Goal: Task Accomplishment & Management: Manage account settings

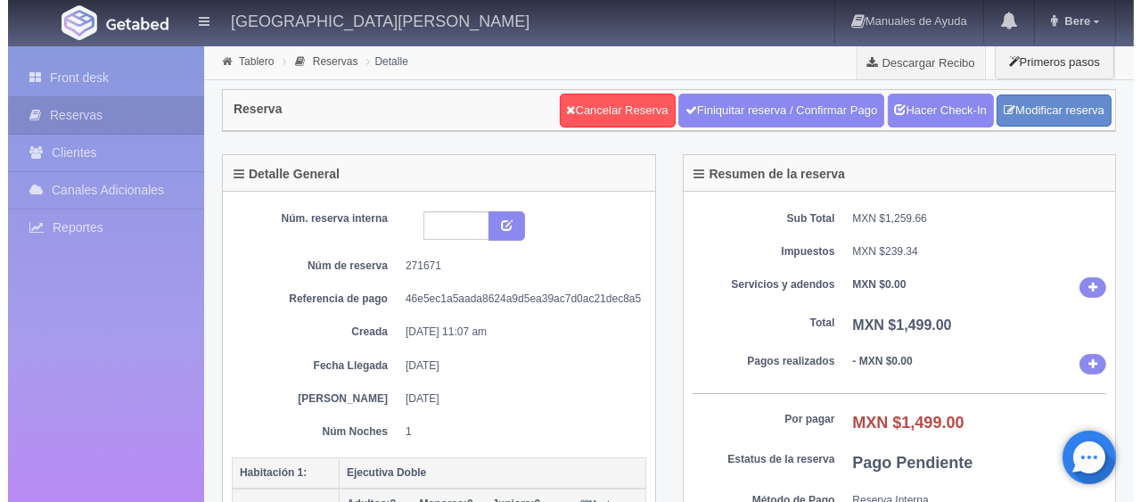
scroll to position [357, 0]
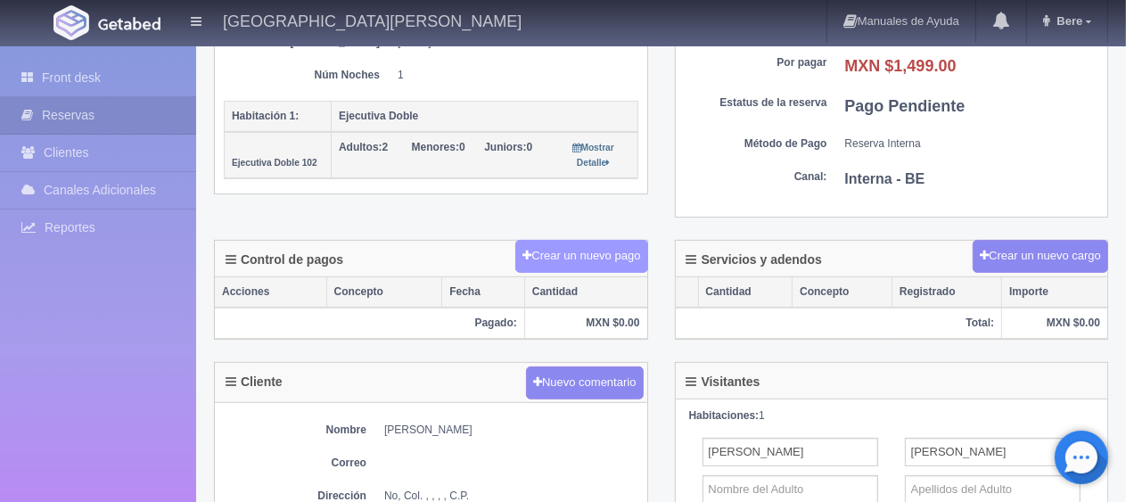
click at [609, 264] on button "Crear un nuevo pago" at bounding box center [581, 256] width 132 height 33
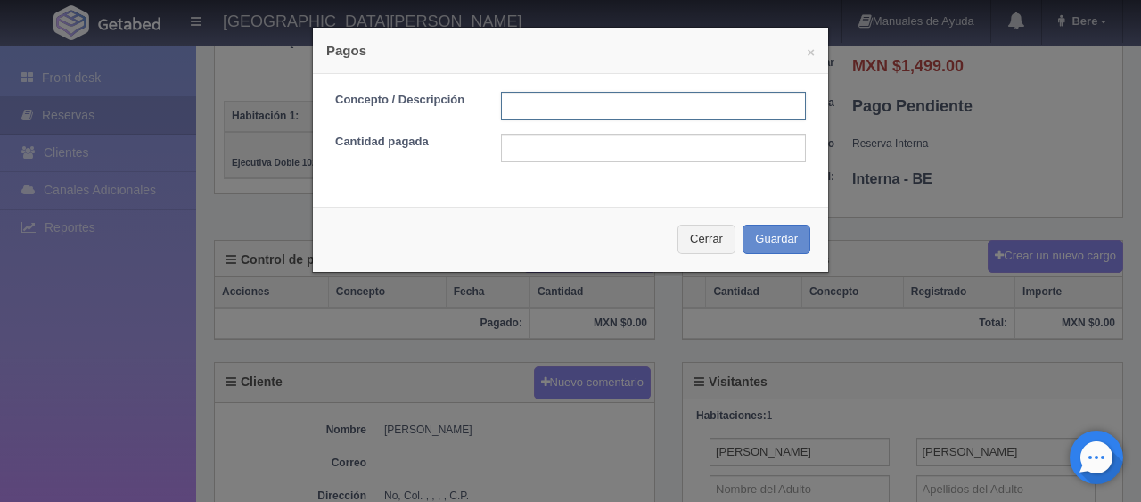
click at [657, 98] on input "text" at bounding box center [653, 106] width 305 height 29
click at [641, 107] on input "text" at bounding box center [653, 106] width 305 height 29
type input "pago en efectivo"
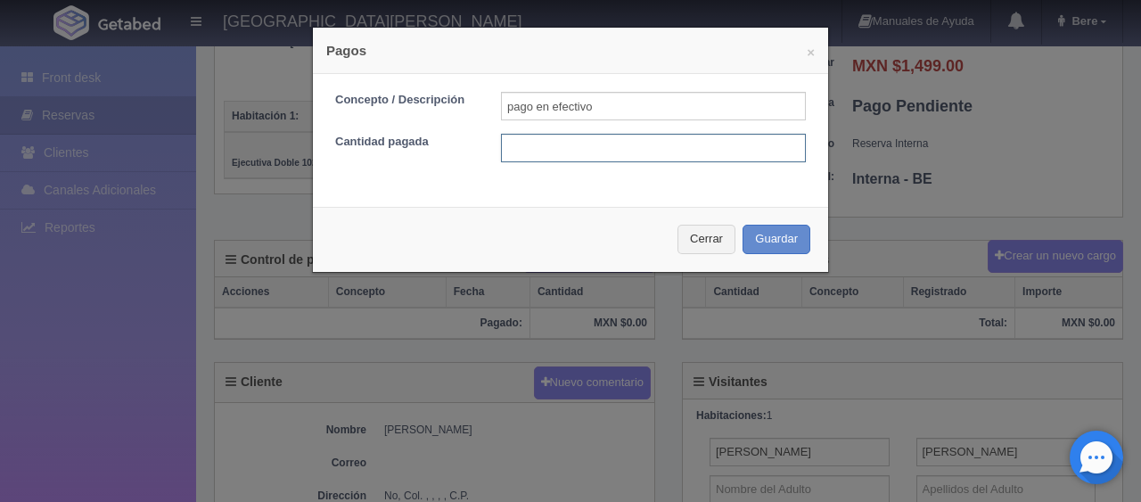
click at [631, 143] on input "text" at bounding box center [653, 148] width 305 height 29
type input "1399"
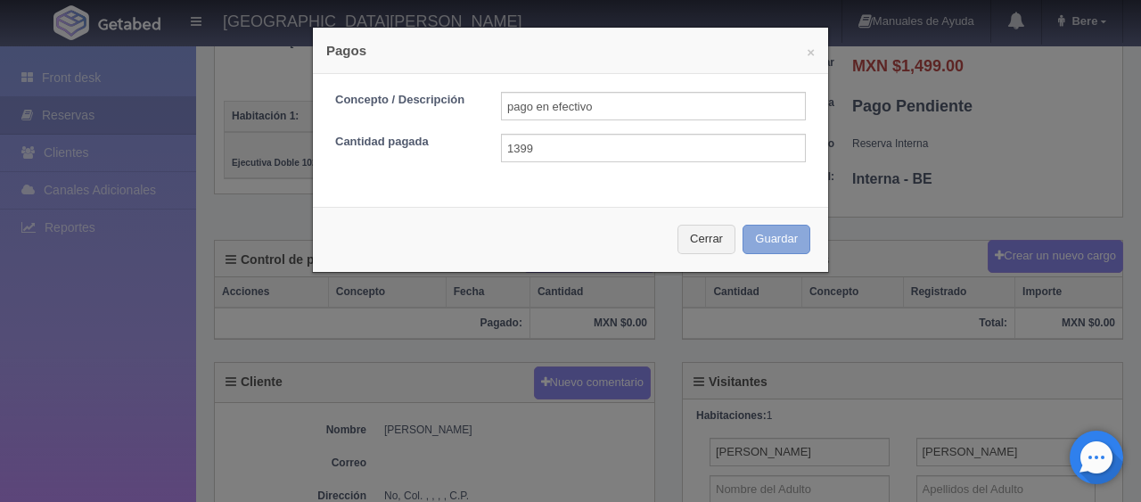
click at [743, 225] on button "Guardar" at bounding box center [777, 239] width 68 height 29
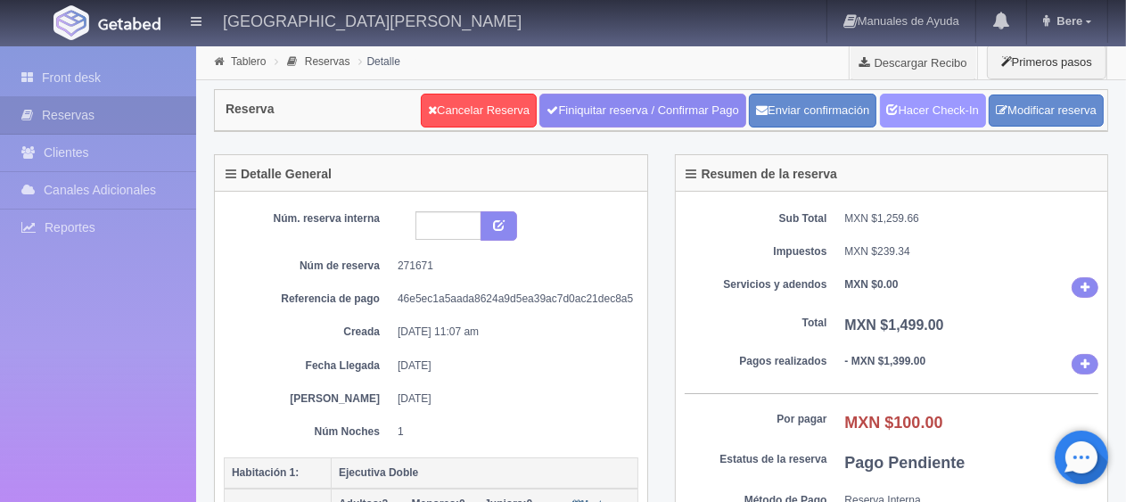
click at [952, 123] on link "Hacer Check-In" at bounding box center [933, 111] width 106 height 34
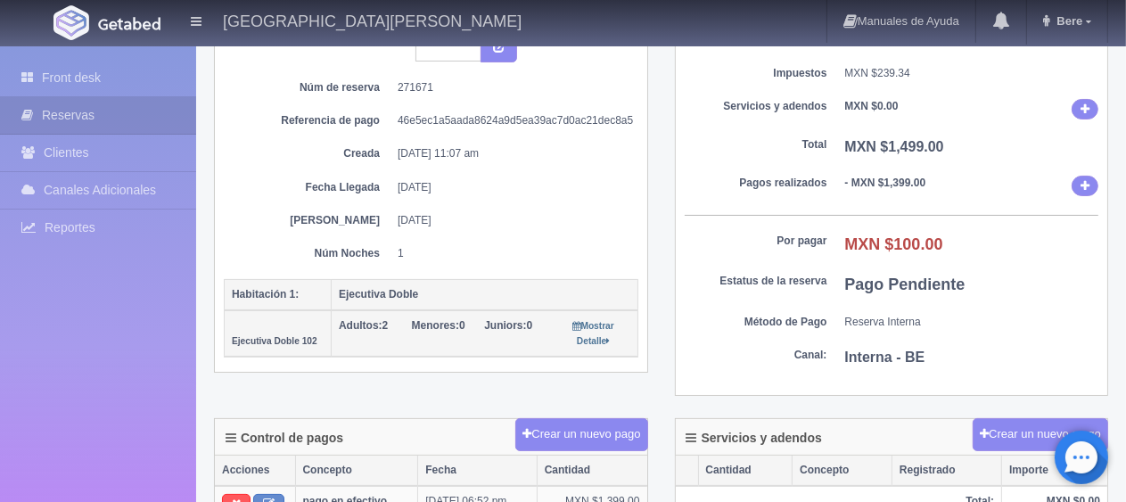
scroll to position [357, 0]
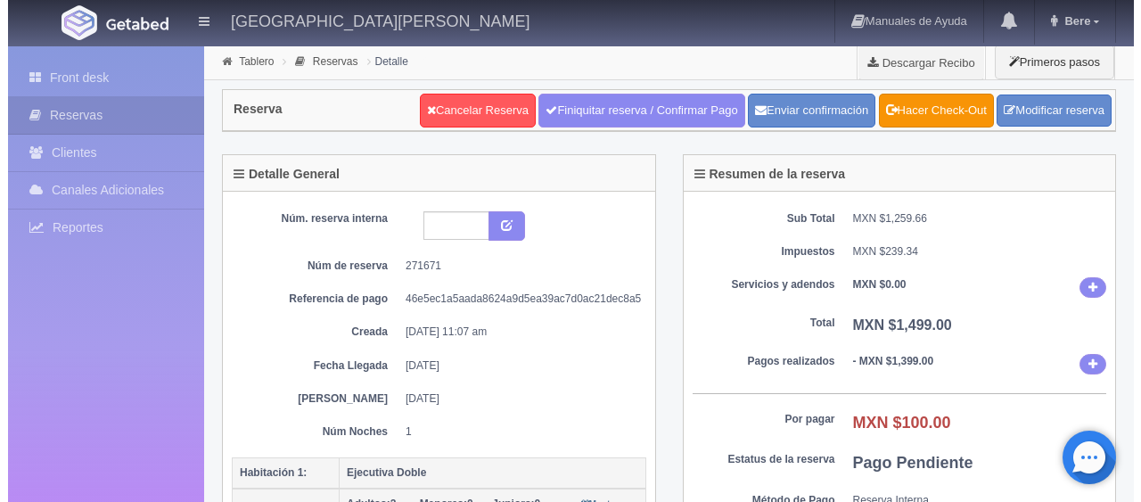
scroll to position [446, 0]
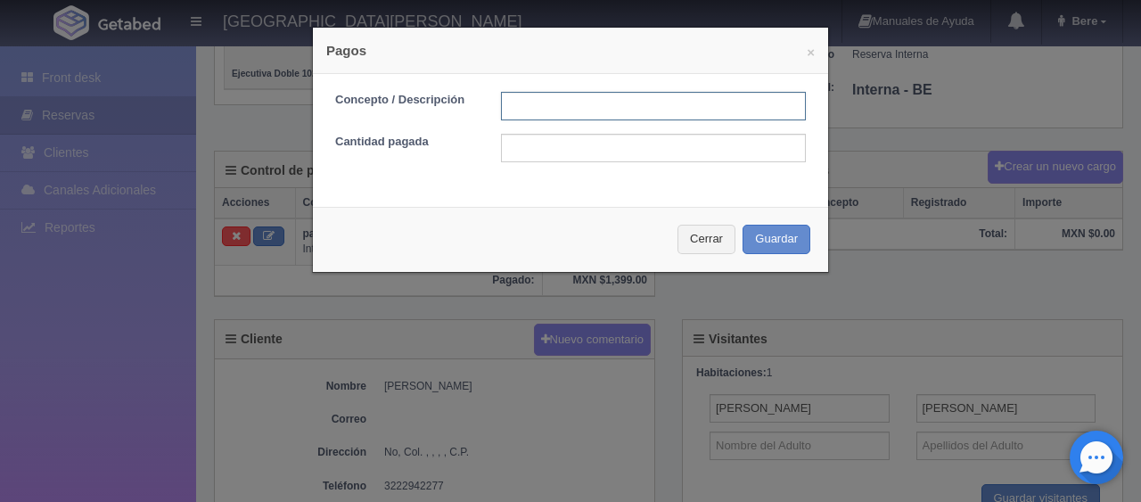
click at [592, 113] on input "text" at bounding box center [653, 106] width 305 height 29
type input "descuento"
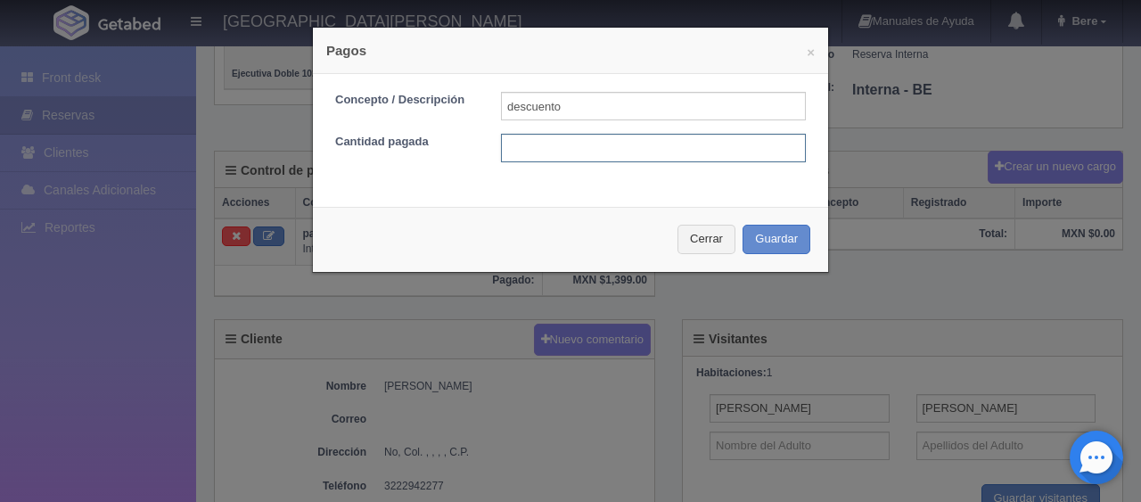
click at [623, 143] on input "text" at bounding box center [653, 148] width 305 height 29
type input "100"
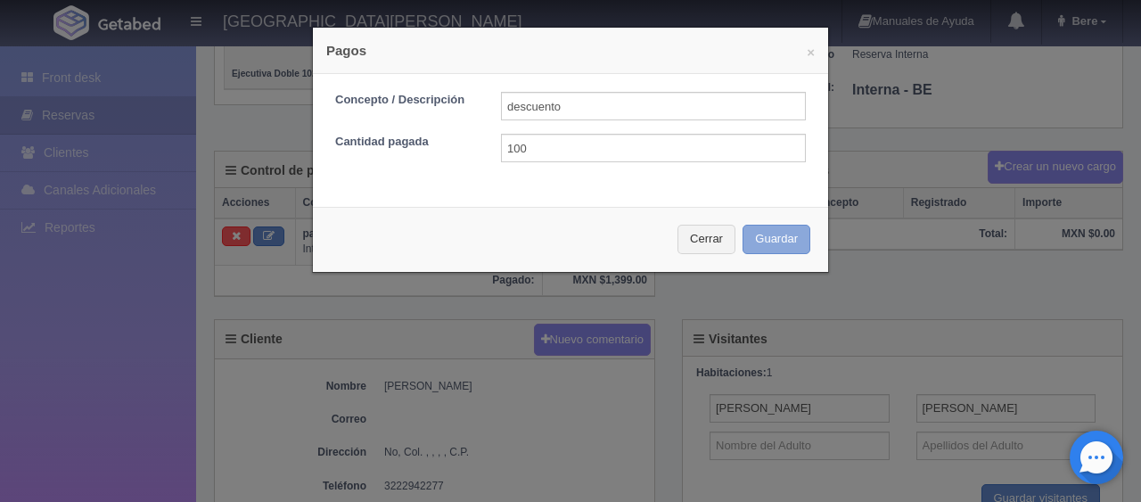
click at [774, 248] on button "Guardar" at bounding box center [777, 239] width 68 height 29
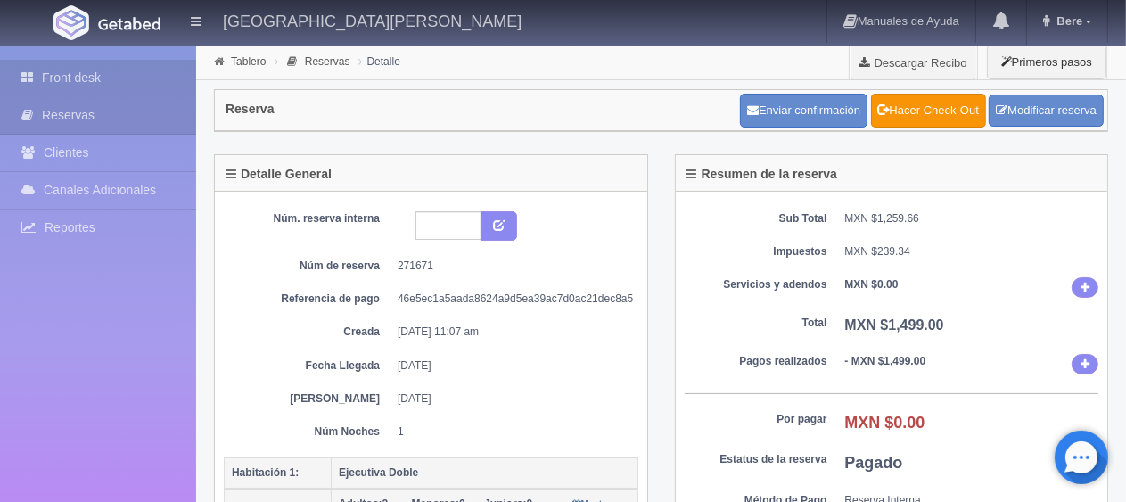
click at [132, 72] on link "Front desk" at bounding box center [98, 78] width 196 height 37
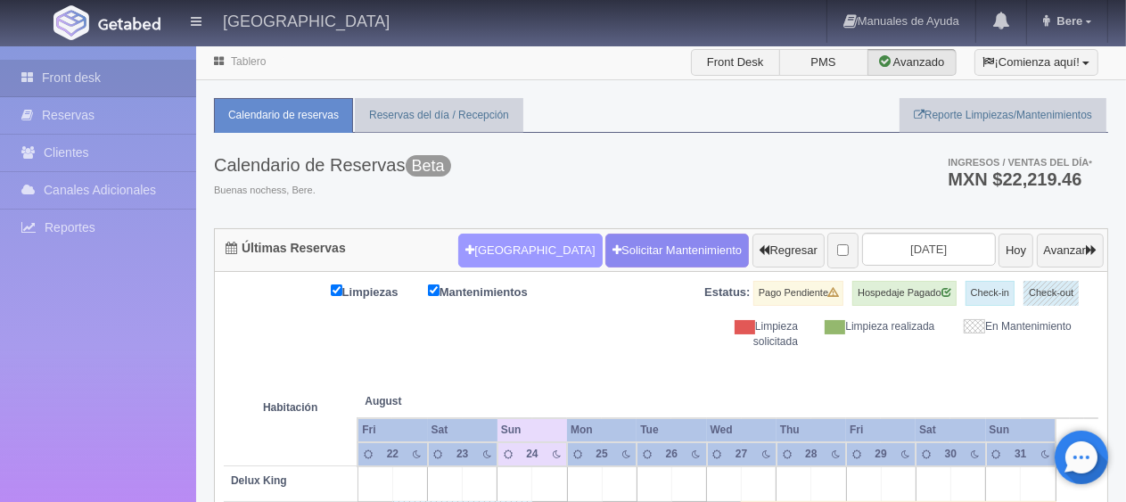
click at [528, 248] on button "[GEOGRAPHIC_DATA]" at bounding box center [530, 251] width 144 height 34
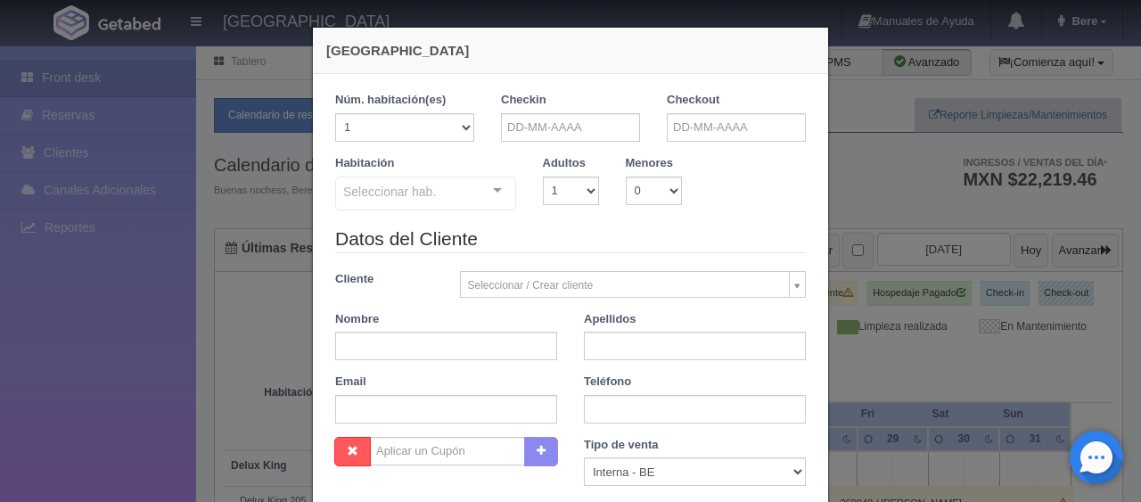
checkbox input "false"
click at [111, 98] on div "Nueva Reserva 1 Núm. habitación(es) 1 2 3 4 5 6 7 8 9 10 11 12 13 14 15 16 17 1…" at bounding box center [570, 251] width 1141 height 502
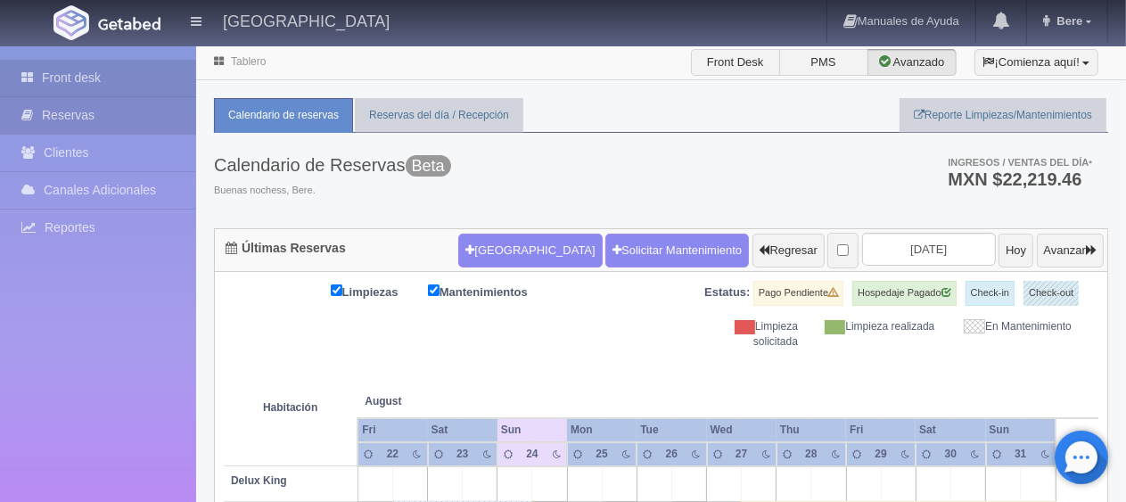
click at [114, 116] on link "Reservas" at bounding box center [98, 115] width 196 height 37
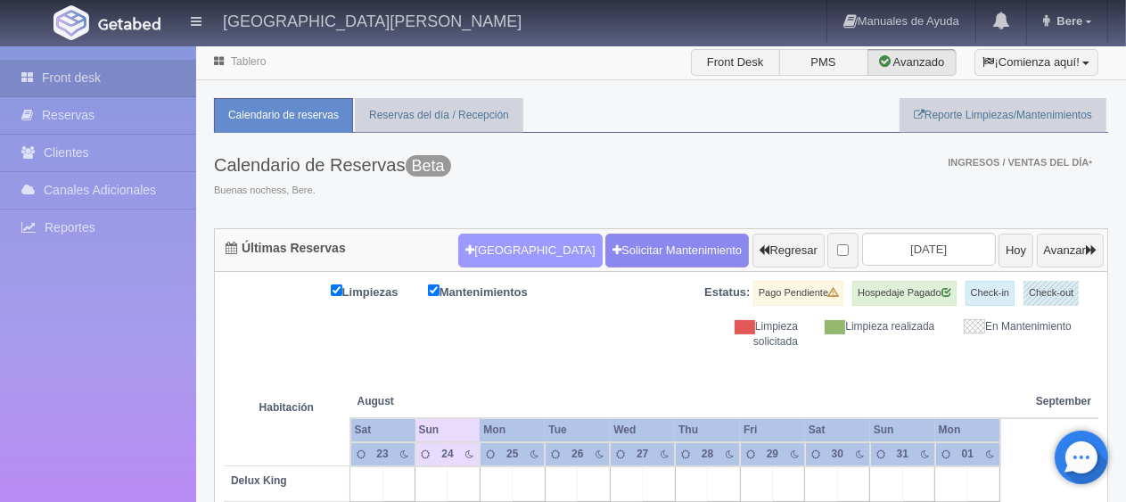
click at [485, 251] on button "Nueva Reserva" at bounding box center [530, 251] width 144 height 34
click at [487, 245] on button "[GEOGRAPHIC_DATA]" at bounding box center [530, 251] width 144 height 34
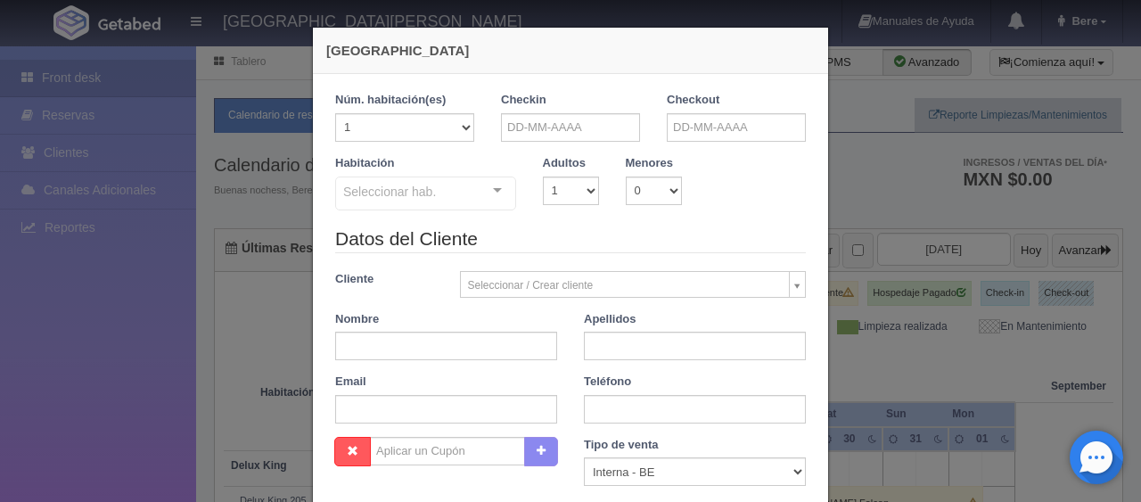
checkbox input "false"
click at [608, 127] on input "text" at bounding box center [570, 127] width 139 height 29
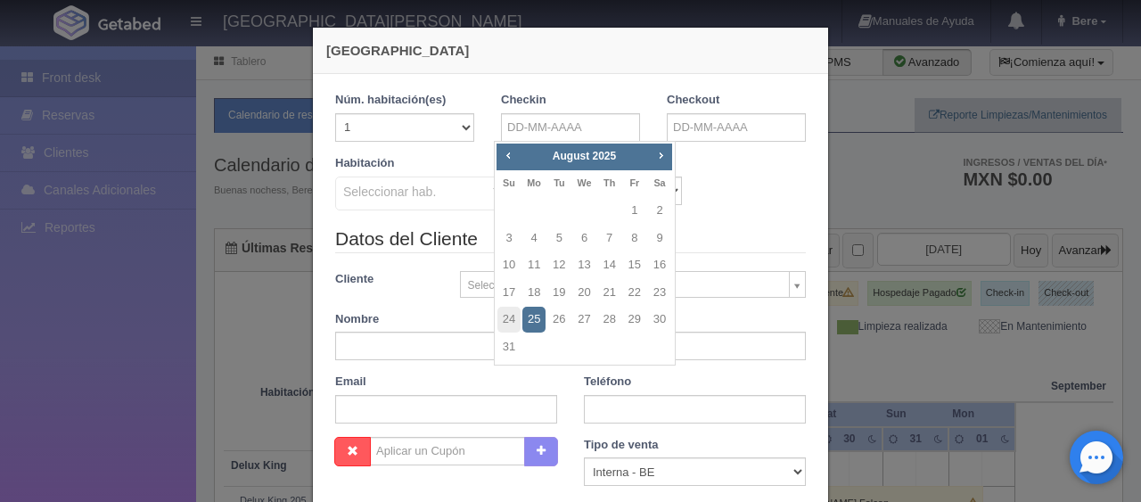
click at [671, 159] on div "Prev Next August 2025" at bounding box center [585, 157] width 176 height 27
click at [668, 156] on link "Next" at bounding box center [662, 155] width 20 height 20
click at [608, 241] on link "11" at bounding box center [609, 239] width 23 height 26
type input "11-09-2025"
checkbox input "false"
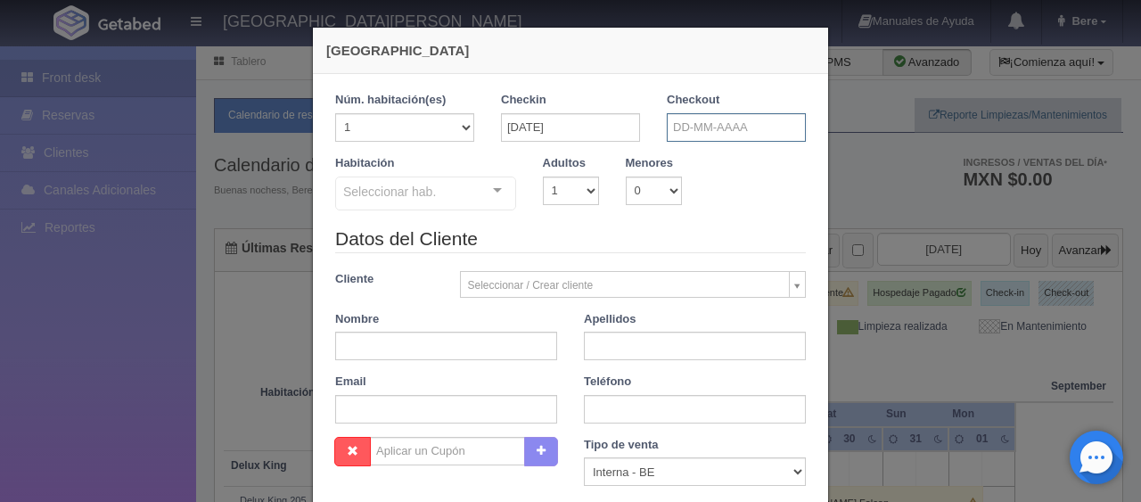
click at [703, 129] on input "text" at bounding box center [736, 127] width 139 height 29
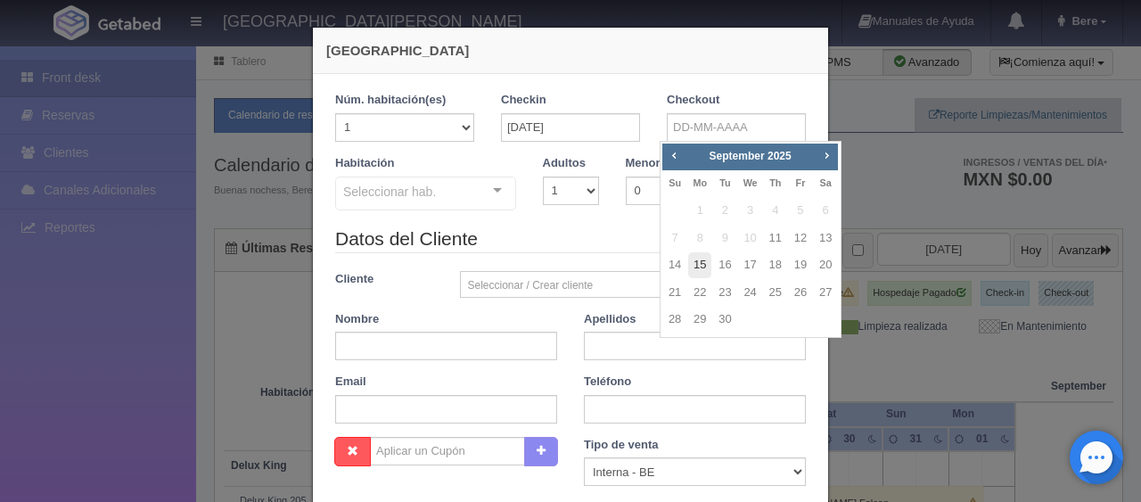
click at [703, 257] on link "15" at bounding box center [699, 265] width 23 height 26
type input "15-09-2025"
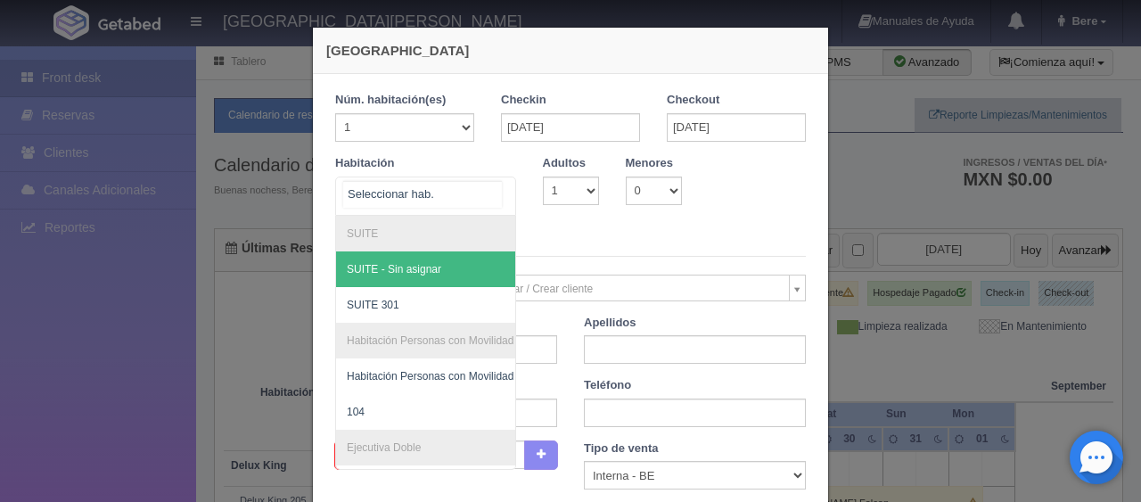
checkbox input "false"
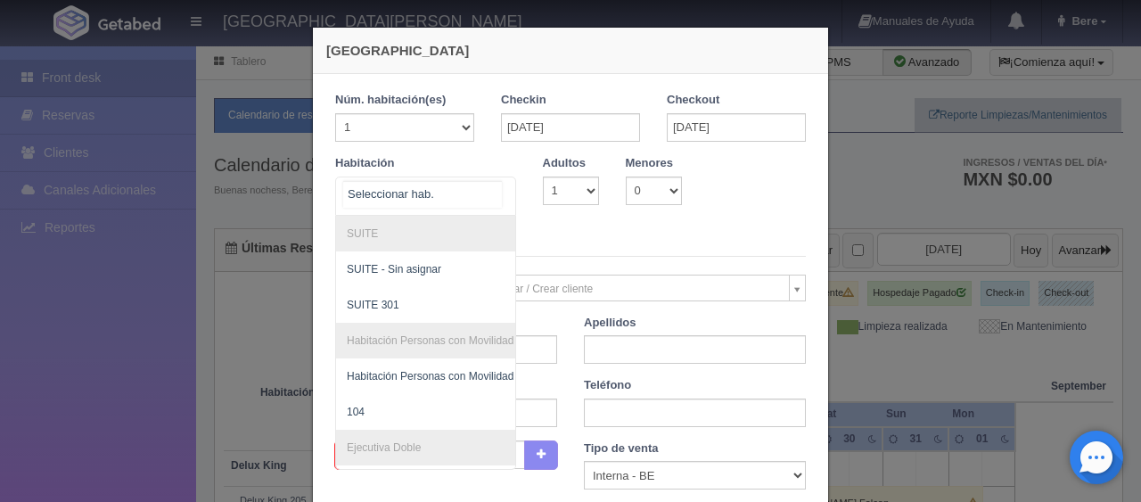
scroll to position [357, 0]
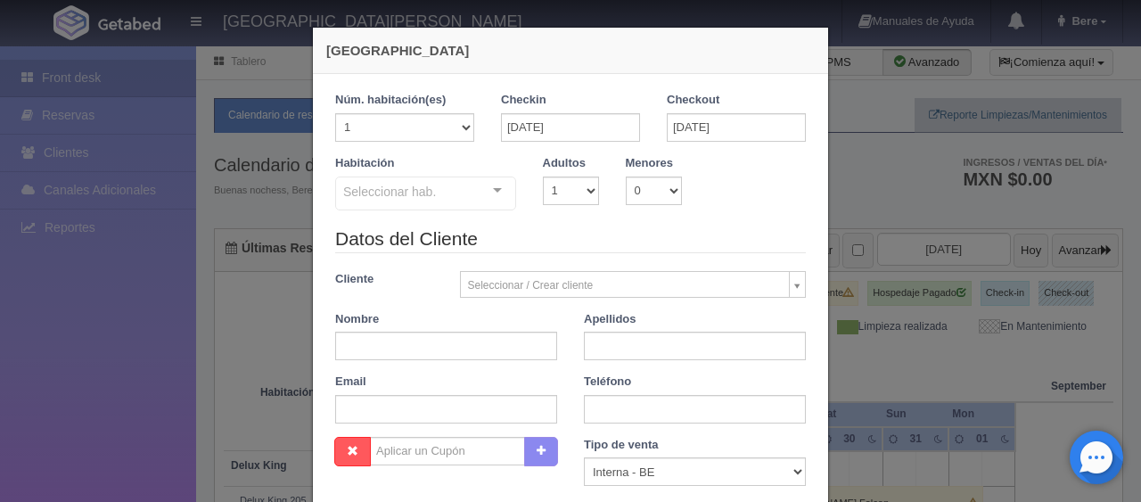
click at [460, 182] on div "Seleccionar hab." at bounding box center [425, 194] width 181 height 34
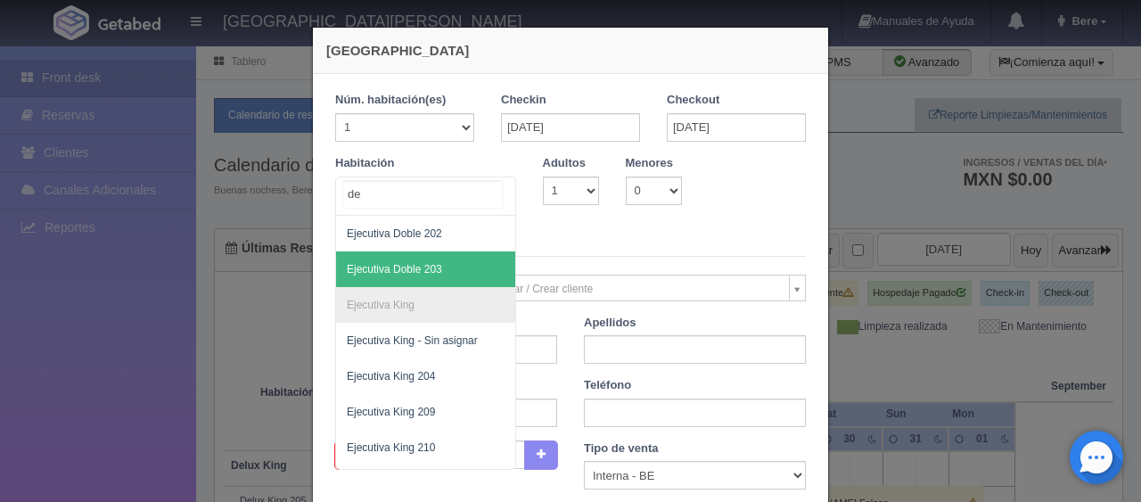
scroll to position [0, 0]
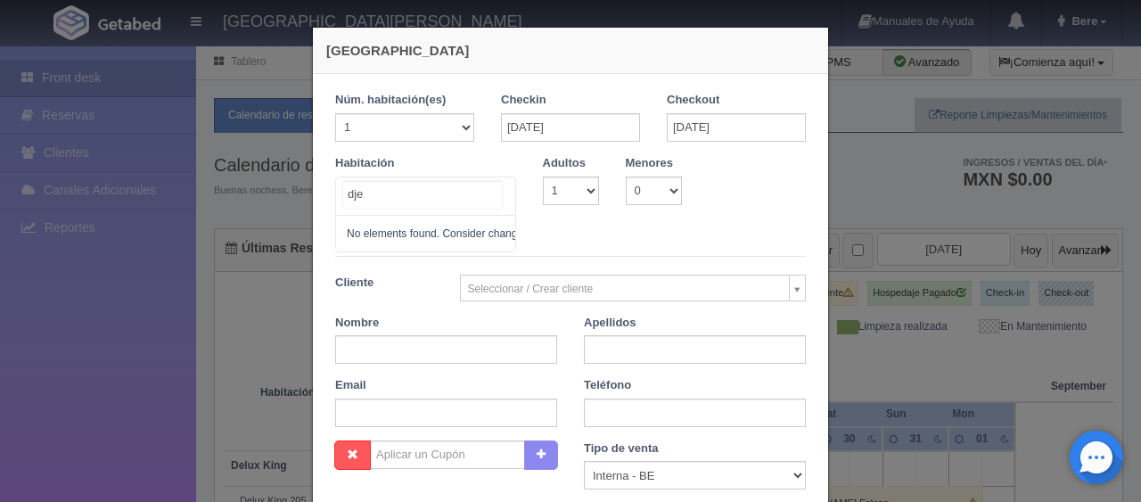
type input "djec"
click at [405, 176] on div "Habitación djec No elements found. Consider changing the search query. List is …" at bounding box center [426, 185] width 208 height 61
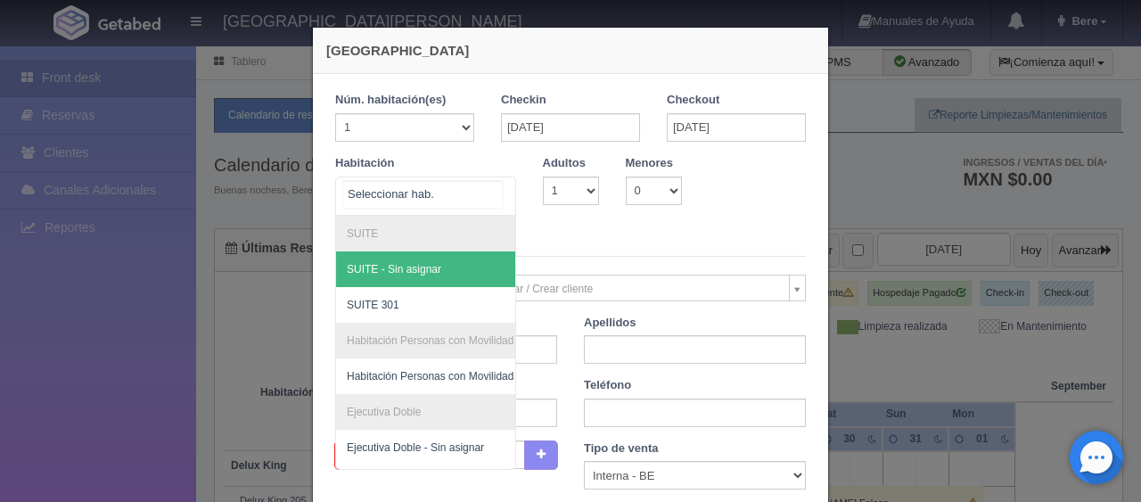
drag, startPoint x: 417, startPoint y: 201, endPoint x: 259, endPoint y: 189, distance: 158.2
click at [259, 189] on div "Nueva Reserva 1 Núm. habitación(es) 1 2 3 4 5 6 7 8 9 10 11 12 13 14 15 16 17 1…" at bounding box center [570, 251] width 1141 height 502
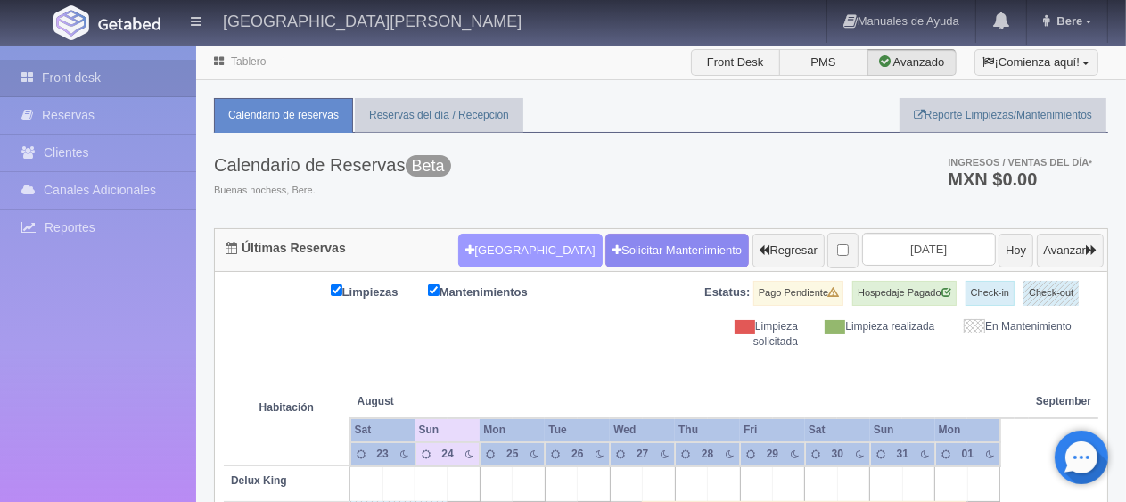
click at [492, 246] on button "[GEOGRAPHIC_DATA]" at bounding box center [530, 251] width 144 height 34
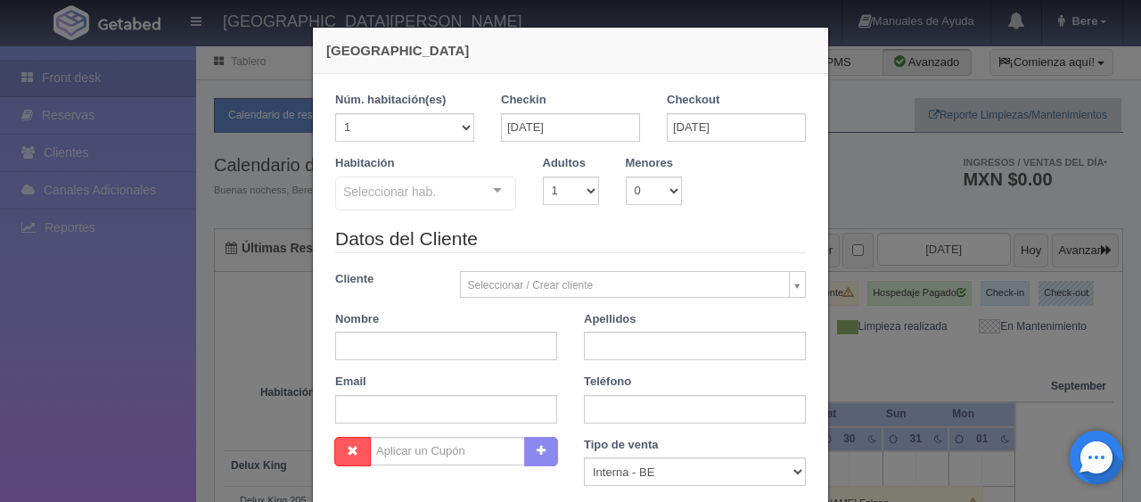
checkbox input "false"
click at [421, 202] on div "Seleccionar hab." at bounding box center [425, 194] width 181 height 34
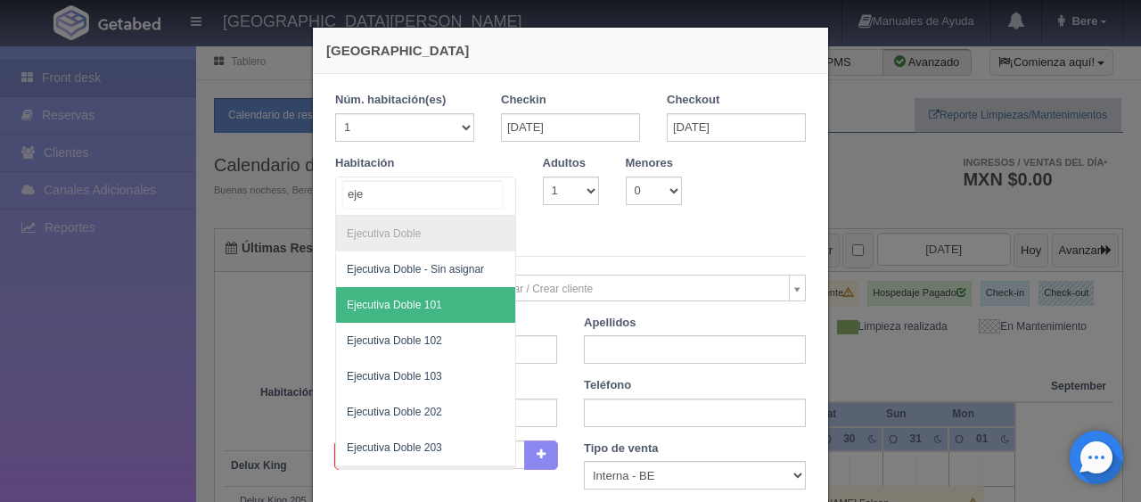
type input "ejec"
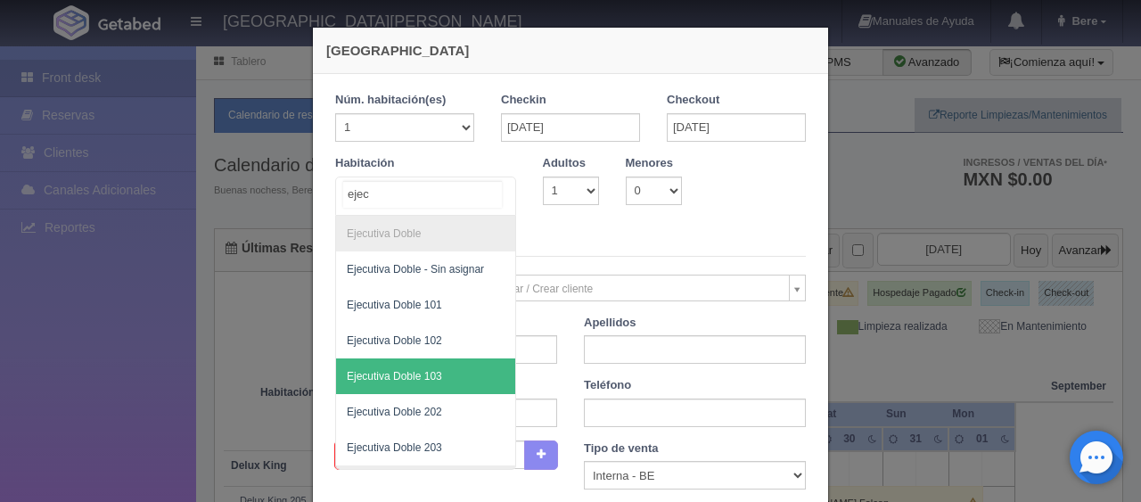
click at [425, 365] on span "Ejecutiva Doble 103" at bounding box center [425, 376] width 179 height 36
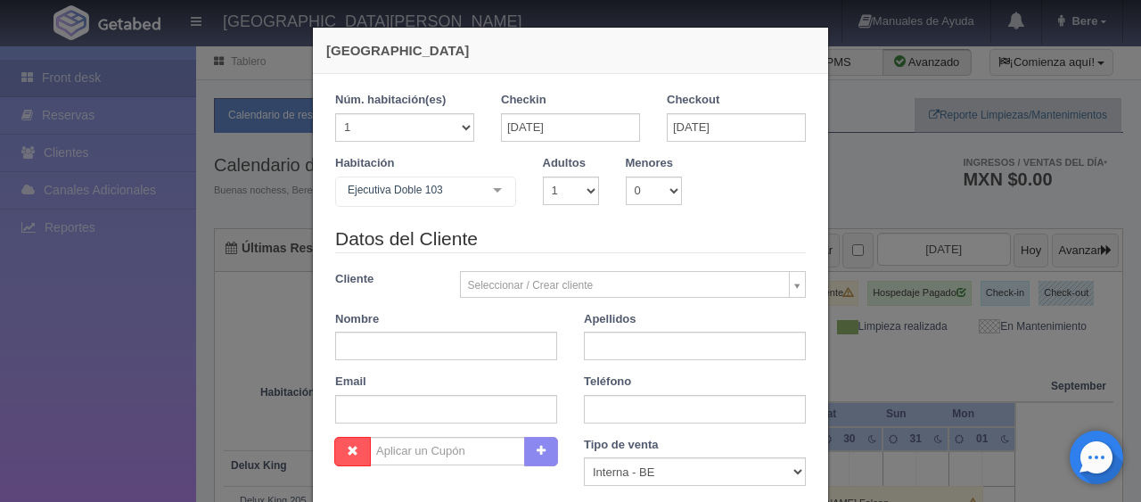
checkbox input "false"
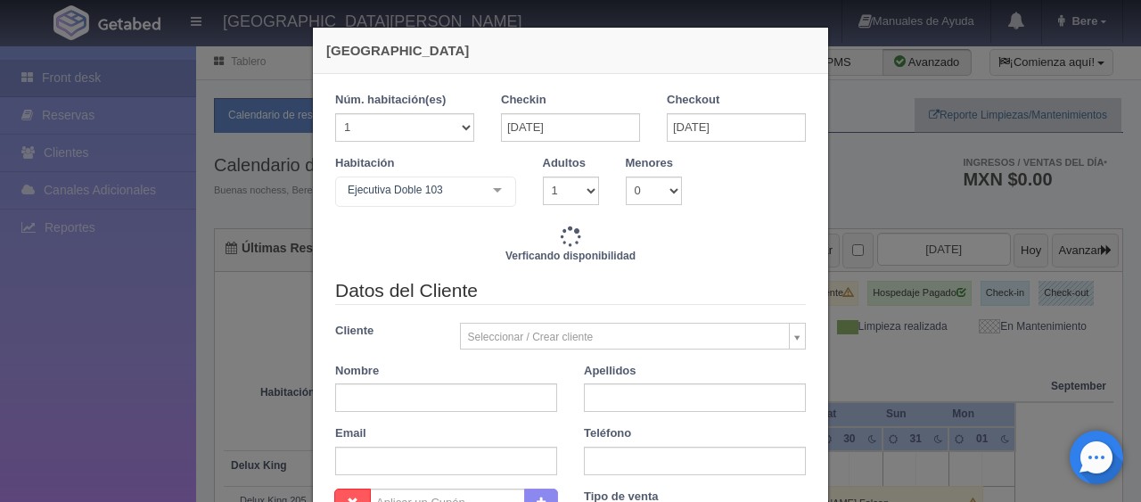
type input "5196.00"
checkbox input "false"
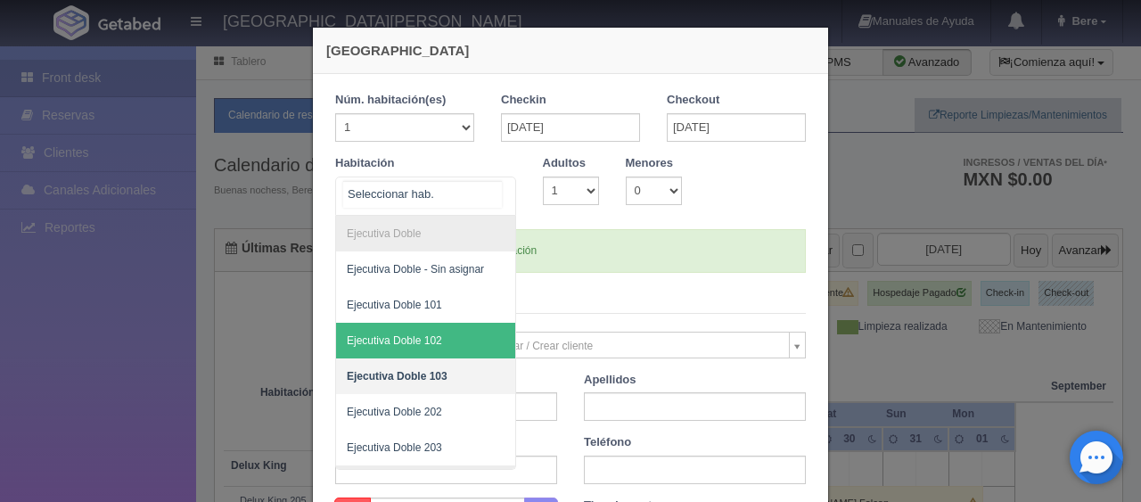
scroll to position [267, 0]
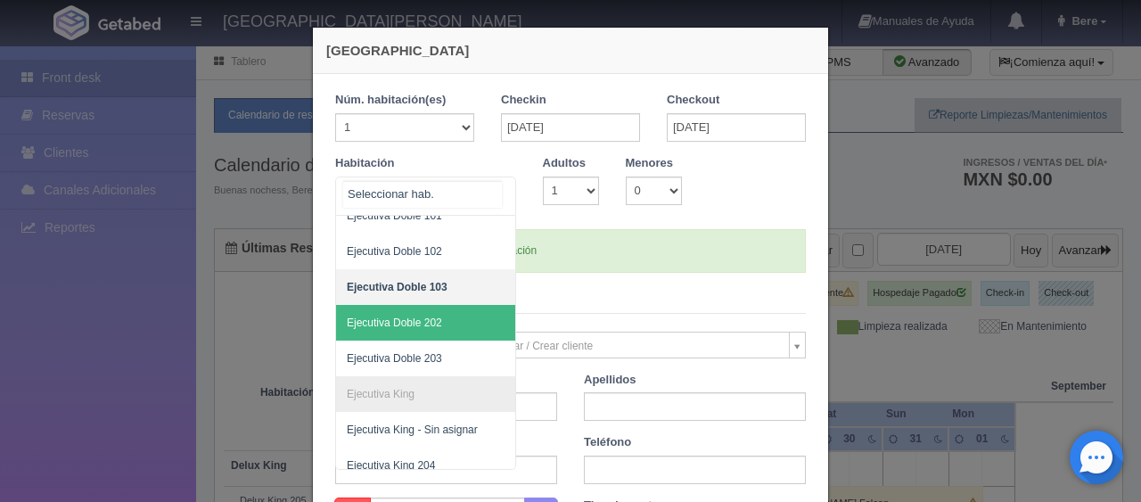
click at [455, 335] on span "Ejecutiva Doble 202" at bounding box center [486, 323] width 300 height 36
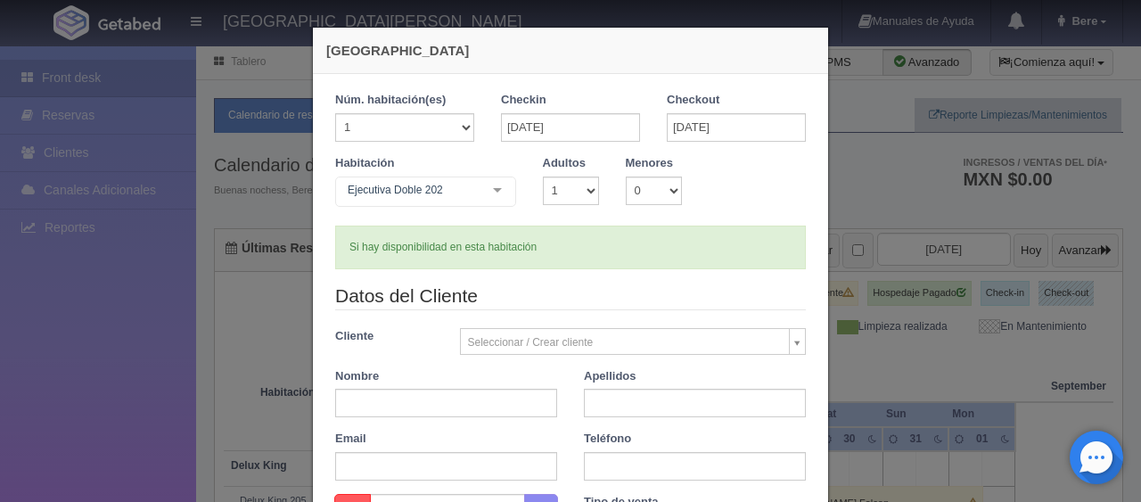
checkbox input "false"
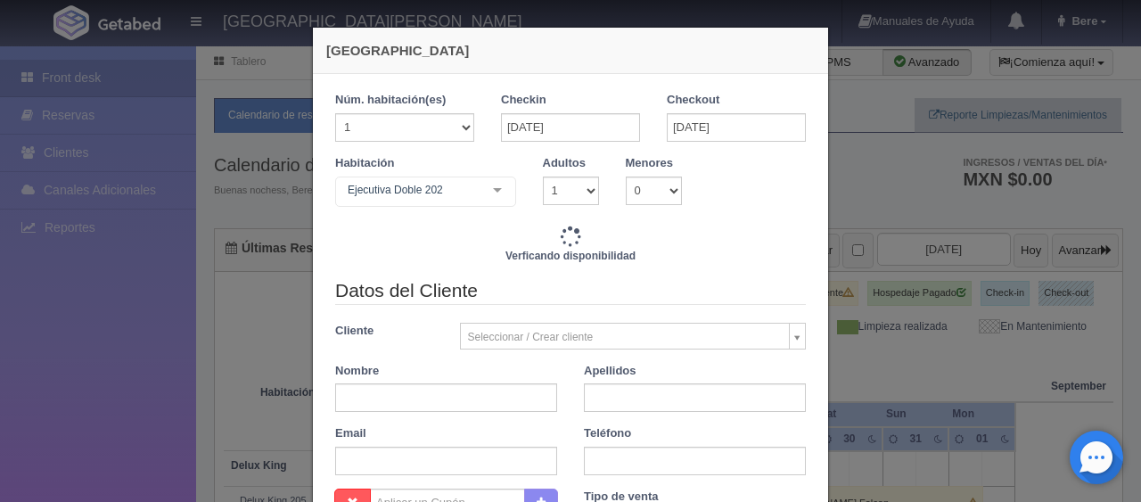
type input "5196.00"
checkbox input "false"
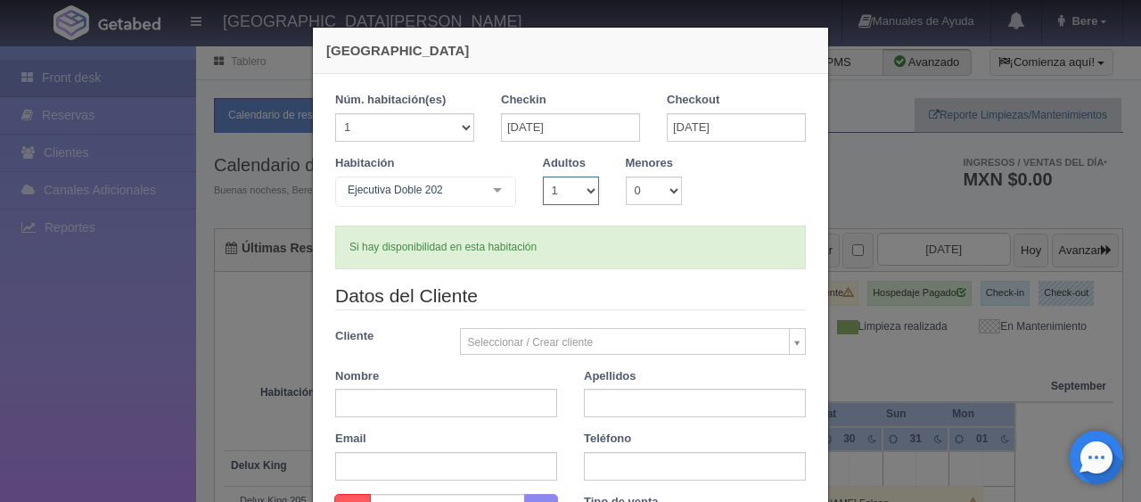
click at [581, 196] on select "1 2 3 4 5 6 7 8 9 10" at bounding box center [571, 191] width 56 height 29
select select "4"
click at [543, 177] on select "1 2 3 4 5 6 7 8 9 10" at bounding box center [571, 191] width 56 height 29
checkbox input "false"
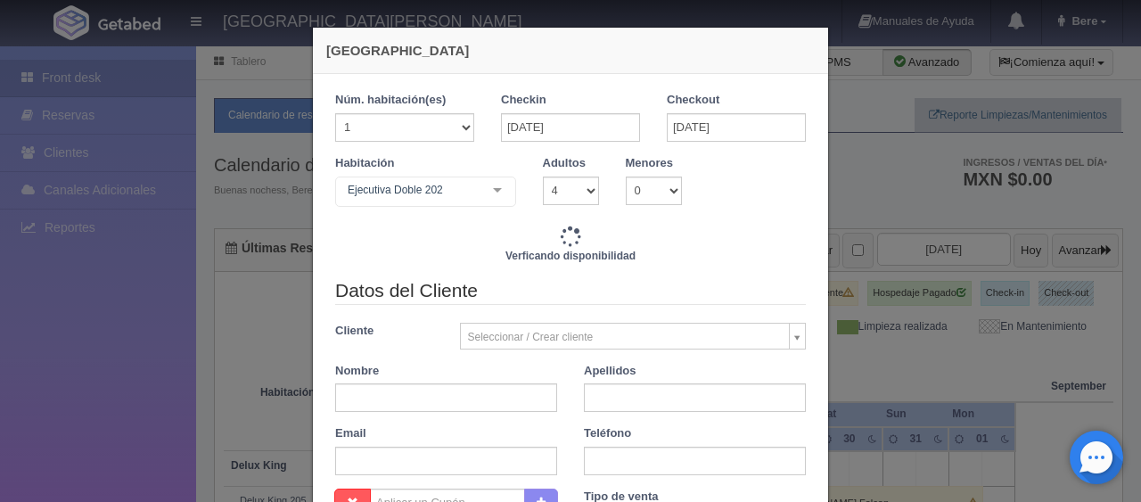
type input "7876.00"
checkbox input "false"
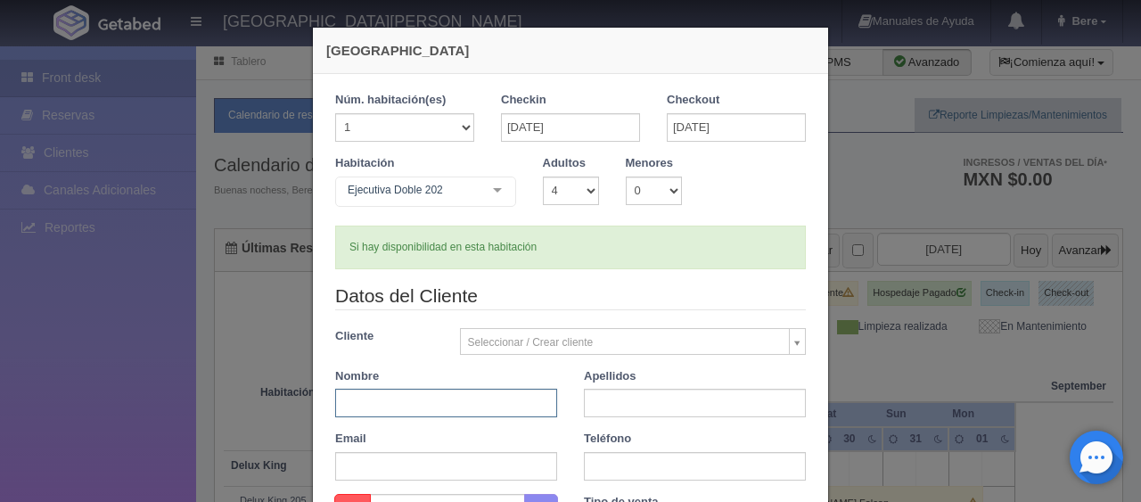
drag, startPoint x: 457, startPoint y: 393, endPoint x: 458, endPoint y: 408, distance: 15.2
click at [455, 397] on input "text" at bounding box center [446, 403] width 222 height 29
paste input "Kimberly Molina"
drag, startPoint x: 465, startPoint y: 410, endPoint x: 382, endPoint y: 417, distance: 84.1
click at [382, 417] on div "Datos del Cliente Cliente Seleccionar / Crear cliente Nuevo Cliente Adriana Nav…" at bounding box center [570, 388] width 497 height 211
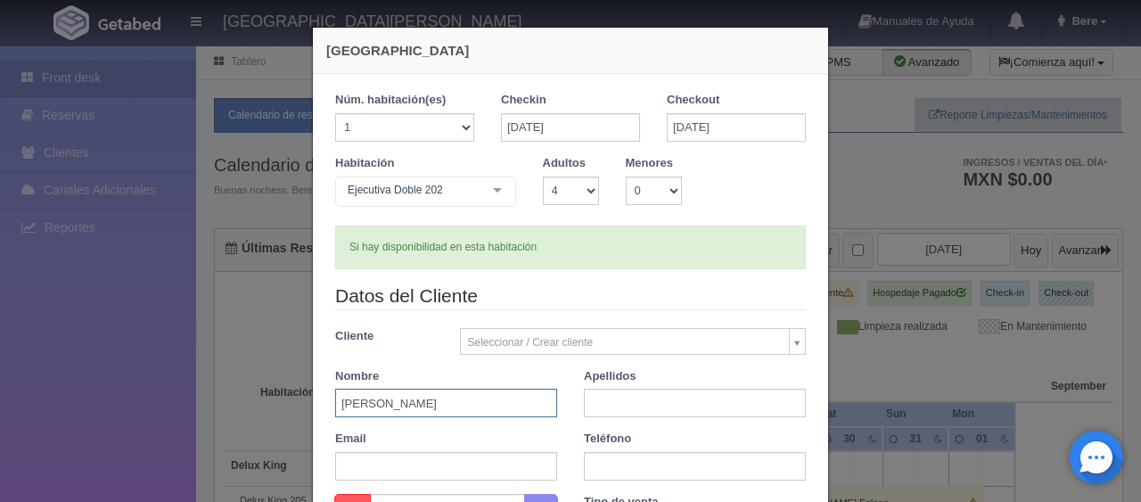
type input "Kimberly"
paste input "Molina"
type input "Molina"
click at [380, 473] on input "text" at bounding box center [446, 466] width 222 height 29
paste input "w8c4xghiov@m.expediapartnercentral.com"
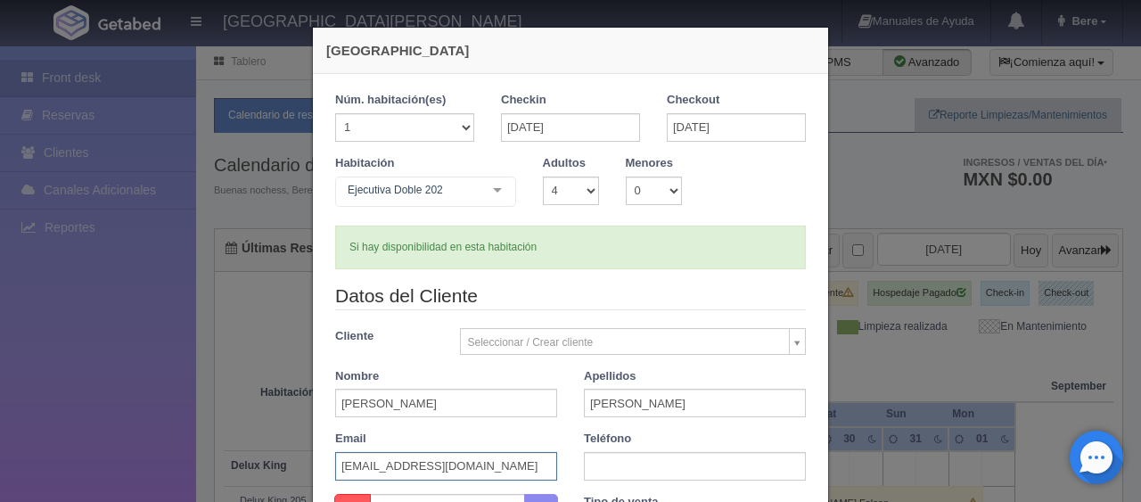
scroll to position [0, 12]
type input "w8c4xghiov@m.expediapartnercentral.com"
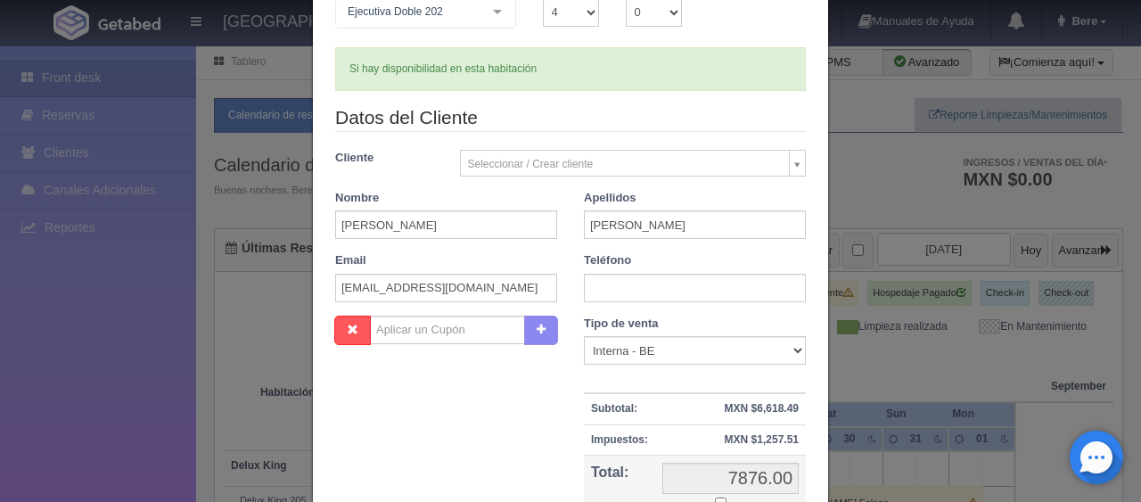
click at [604, 301] on div "Datos del Cliente Cliente Seleccionar / Crear cliente Nuevo Cliente Adriana Nav…" at bounding box center [570, 209] width 497 height 211
click at [621, 285] on input "text" at bounding box center [695, 288] width 222 height 29
paste input "1 5623132819"
type input "1 5623132819"
click at [616, 354] on select "Correo Electronico Interna - BE Llamada OTA Externa Otro WALK IN" at bounding box center [695, 350] width 222 height 29
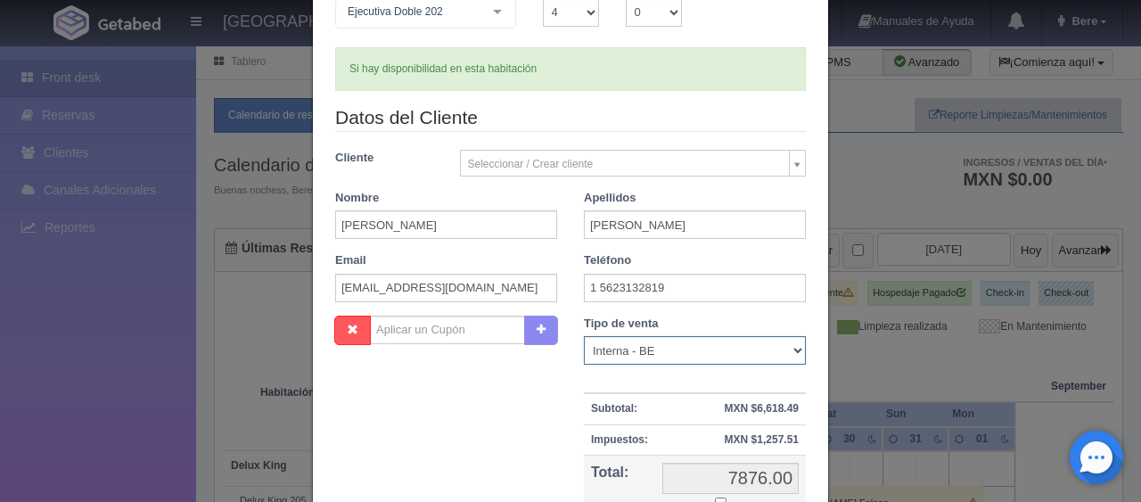
select select "extota"
click at [584, 336] on select "Correo Electronico Interna - BE Llamada OTA Externa Otro WALK IN" at bounding box center [695, 350] width 222 height 29
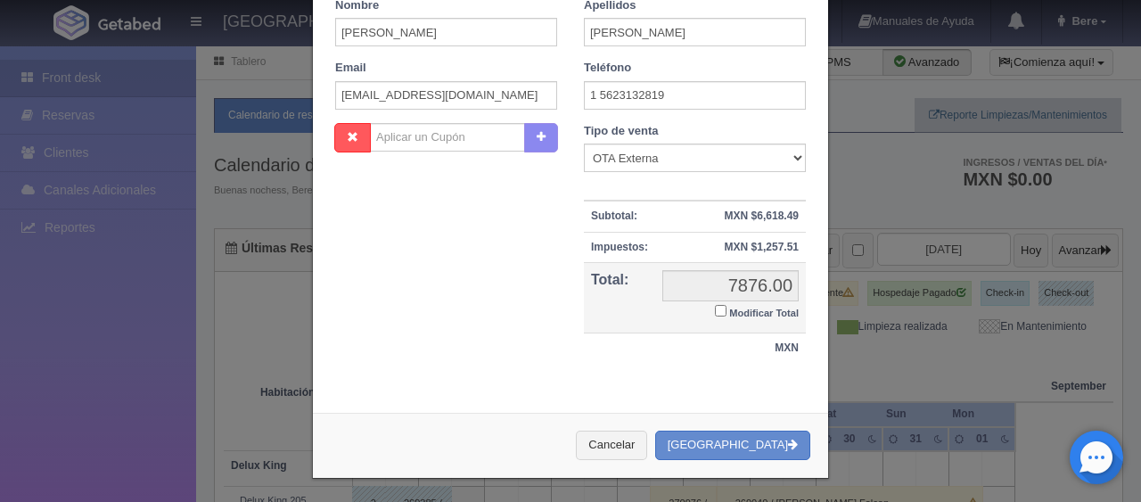
click at [729, 309] on small "Modificar Total" at bounding box center [764, 313] width 70 height 11
click at [725, 309] on input "Modificar Total" at bounding box center [721, 311] width 12 height 12
checkbox input "true"
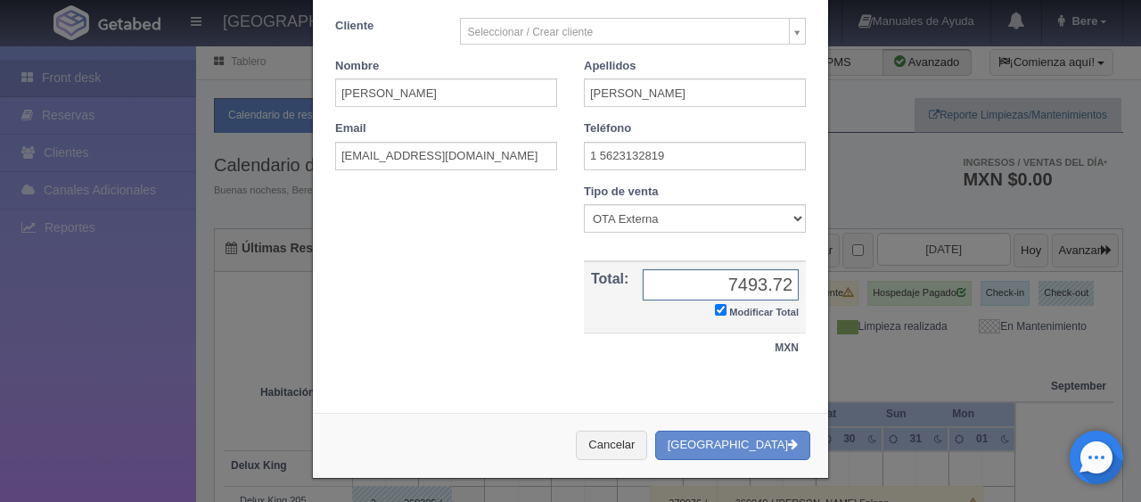
type input "7493.72"
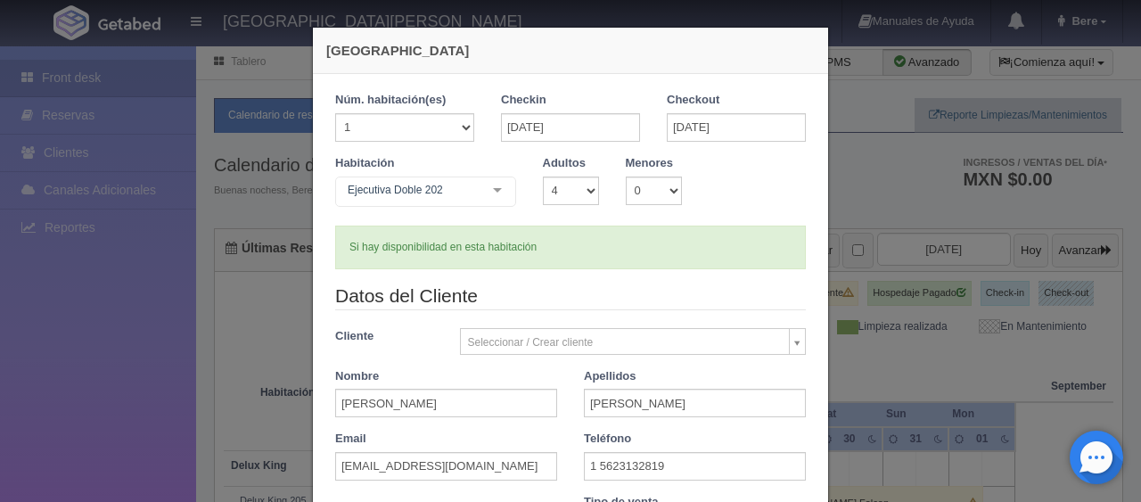
click at [632, 266] on div "Si hay disponibilidad en esta habitación" at bounding box center [570, 248] width 471 height 44
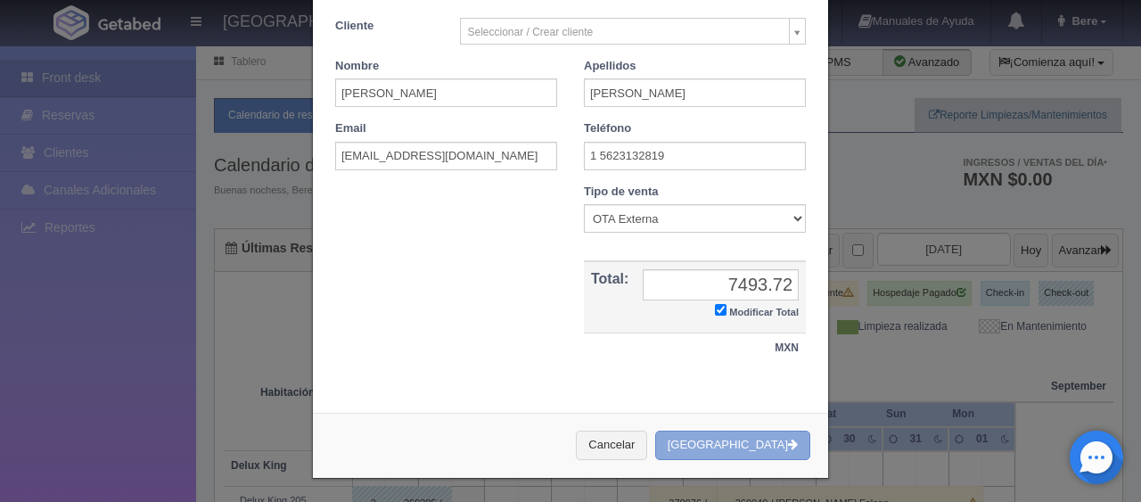
click at [738, 449] on button "[GEOGRAPHIC_DATA]" at bounding box center [732, 445] width 155 height 29
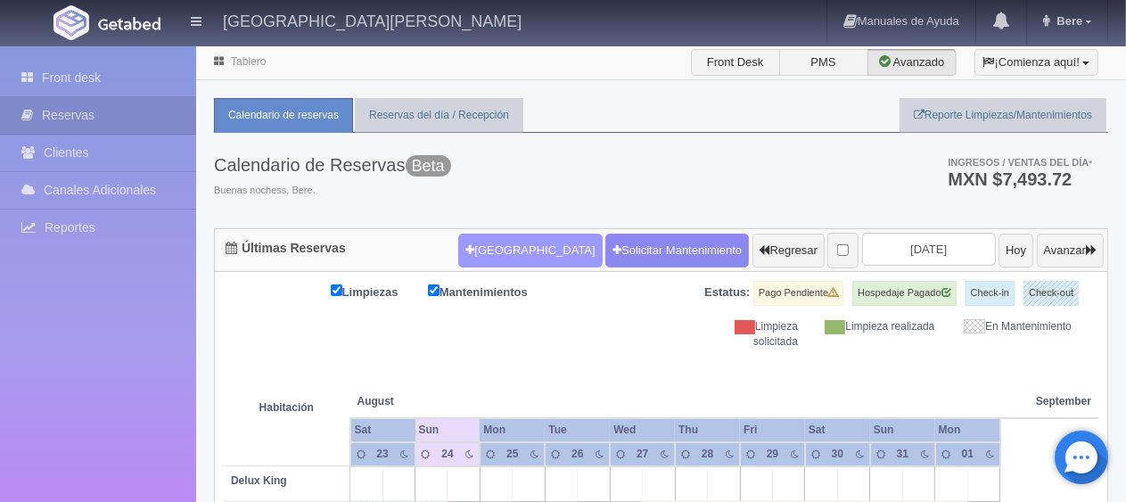
click at [468, 234] on button "[GEOGRAPHIC_DATA]" at bounding box center [530, 251] width 144 height 34
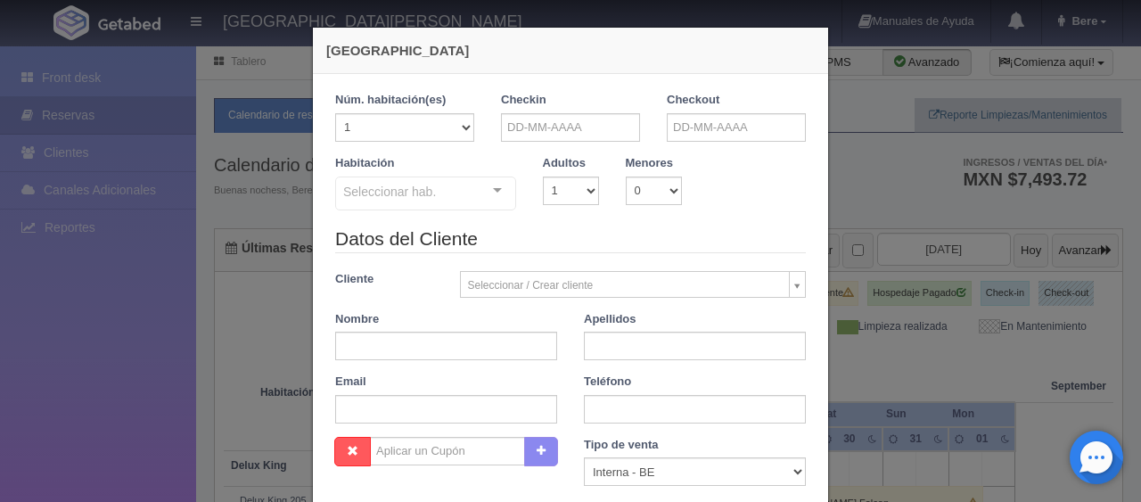
checkbox input "false"
click at [571, 124] on input "text" at bounding box center [570, 127] width 139 height 29
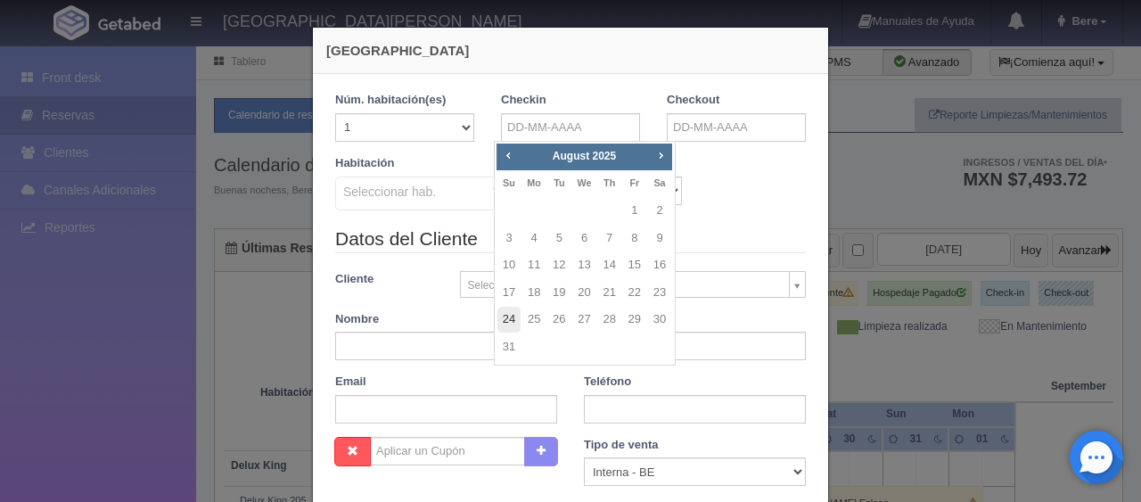
click at [503, 310] on link "24" at bounding box center [508, 320] width 23 height 26
type input "24-08-2025"
checkbox input "false"
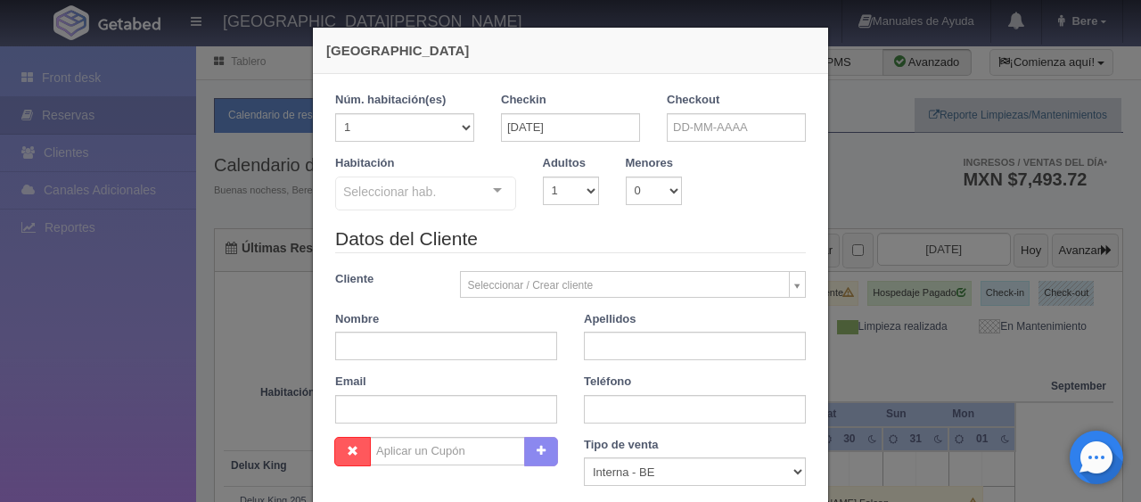
click at [779, 89] on div "1 Núm. habitación(es) 1 2 3 4 5 6 7 8 9 10 11 12 13 14 15 16 17 18 19 20 Checki…" at bounding box center [570, 393] width 515 height 639
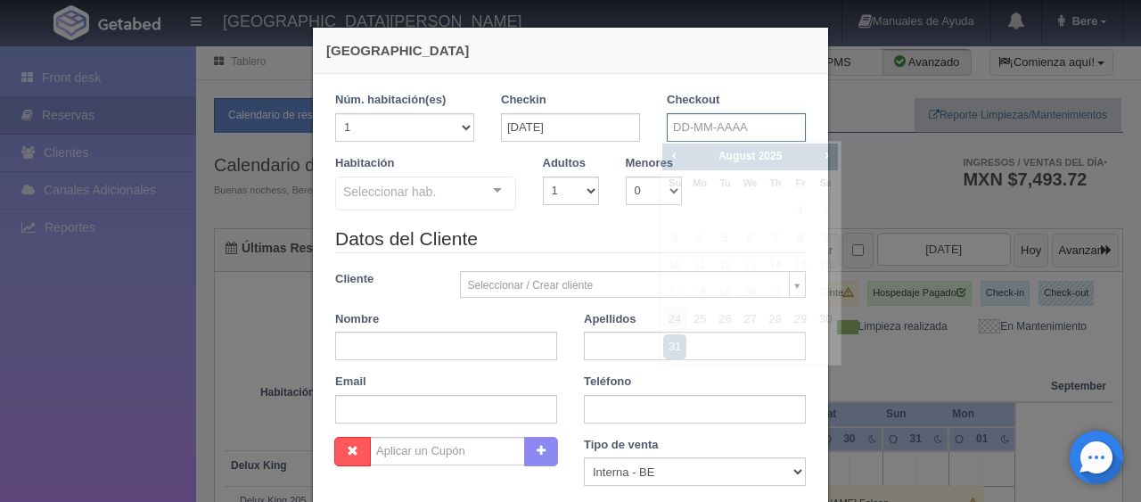
click at [756, 120] on input "text" at bounding box center [736, 127] width 139 height 29
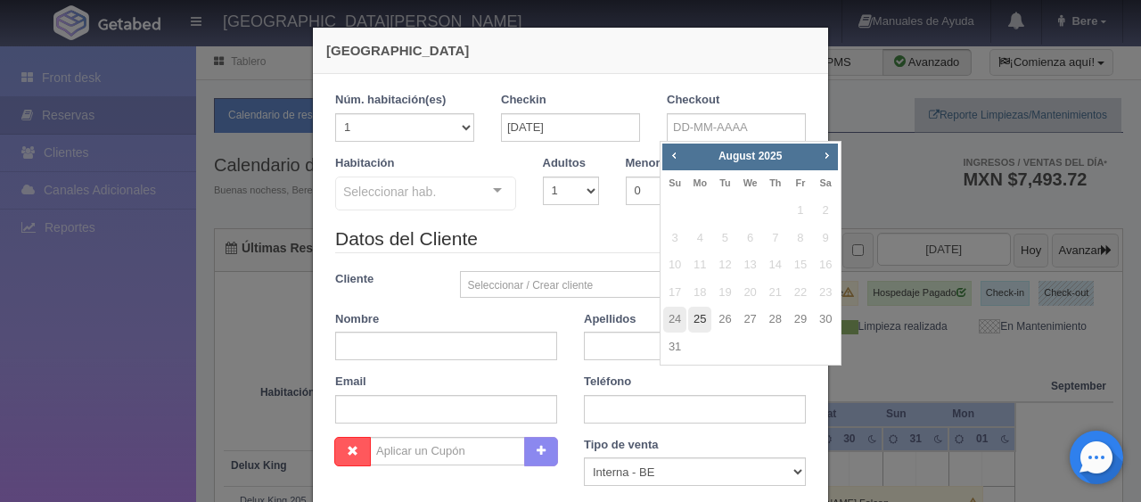
click at [710, 317] on link "25" at bounding box center [699, 320] width 23 height 26
type input "25-08-2025"
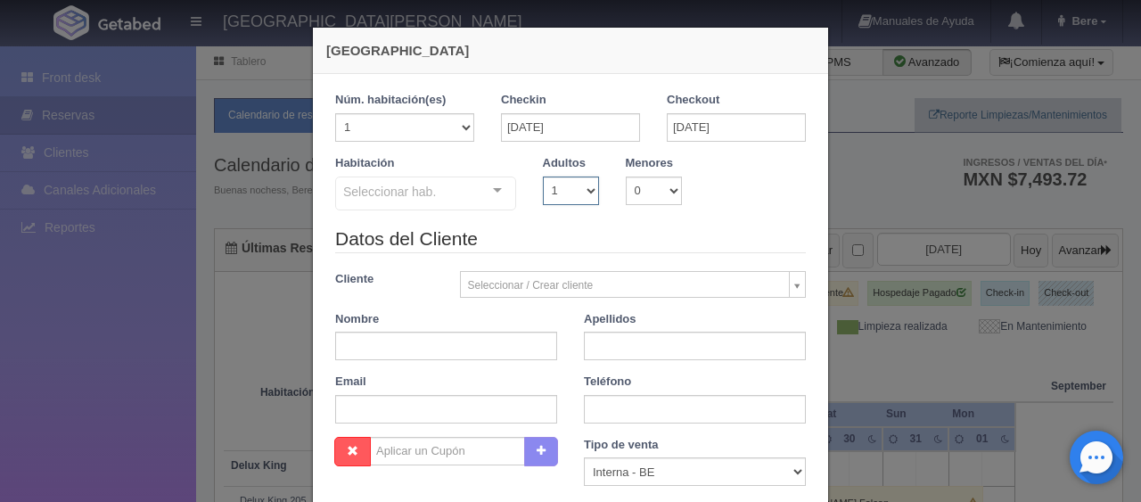
drag, startPoint x: 560, startPoint y: 191, endPoint x: 563, endPoint y: 201, distance: 10.4
click at [560, 191] on select "1 2 3 4 5 6 7 8 9 10" at bounding box center [571, 191] width 56 height 29
checkbox input "false"
select select "2"
click at [543, 177] on select "1 2 3 4 5 6 7 8 9 10" at bounding box center [571, 191] width 56 height 29
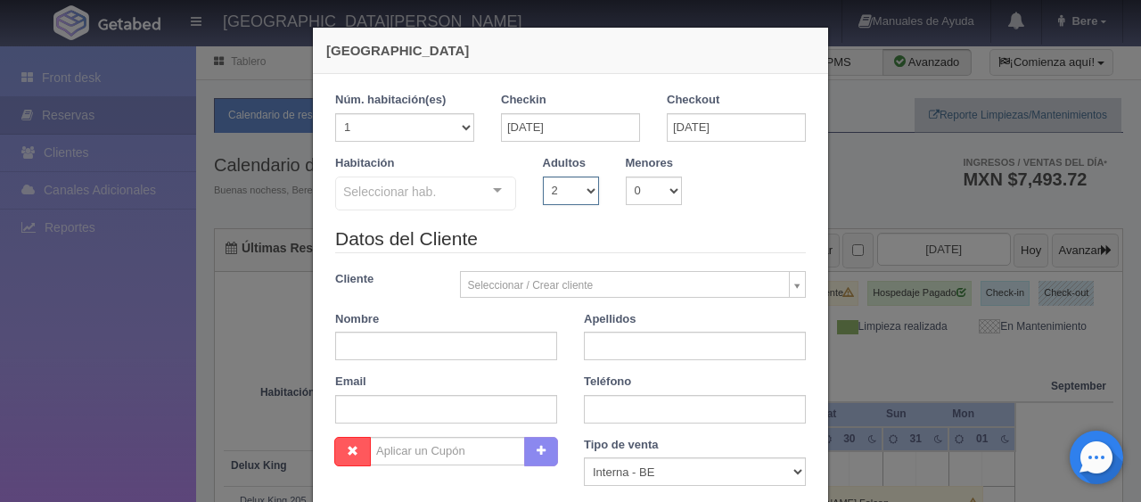
checkbox input "false"
click at [637, 187] on select "0 1 2 3 4 5 6 7 8 9 10" at bounding box center [654, 191] width 56 height 29
select select "1"
click at [626, 177] on select "0 1 2 3 4 5 6 7 8 9 10" at bounding box center [654, 191] width 56 height 29
checkbox input "false"
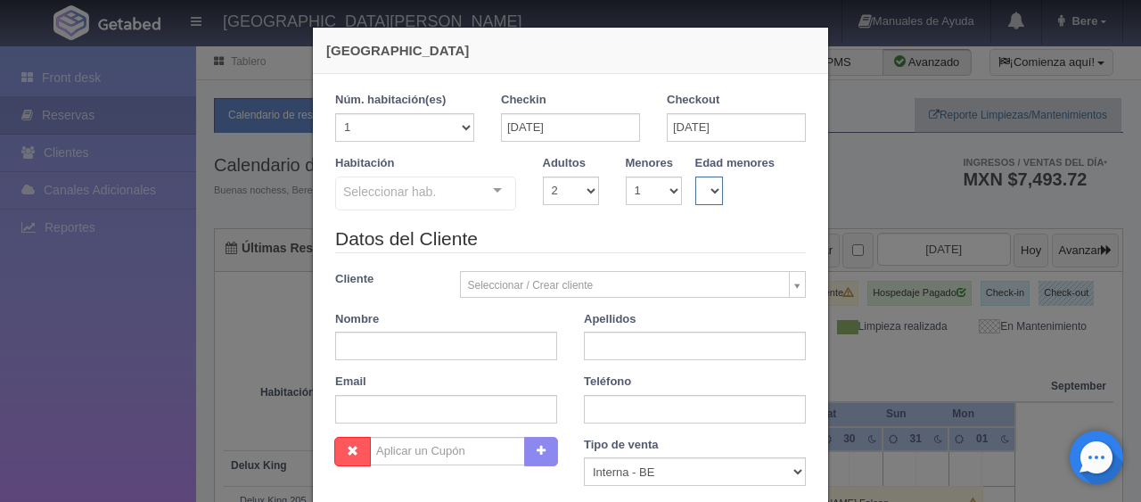
click at [698, 183] on select "0 1 2 3 4 5 6 7 8 9 10 11 12 13 14 15 16 17 18" at bounding box center [709, 191] width 29 height 29
select select "8"
click at [695, 177] on select "0 1 2 3 4 5 6 7 8 9 10 11 12 13 14 15 16 17 18" at bounding box center [709, 191] width 29 height 29
drag, startPoint x: 445, startPoint y: 214, endPoint x: 489, endPoint y: 230, distance: 47.4
click at [445, 213] on div "Habitación Seleccionar hab. SUITE SUITE - Sin asignar SUITE 301 Habitación Pers…" at bounding box center [570, 190] width 497 height 70
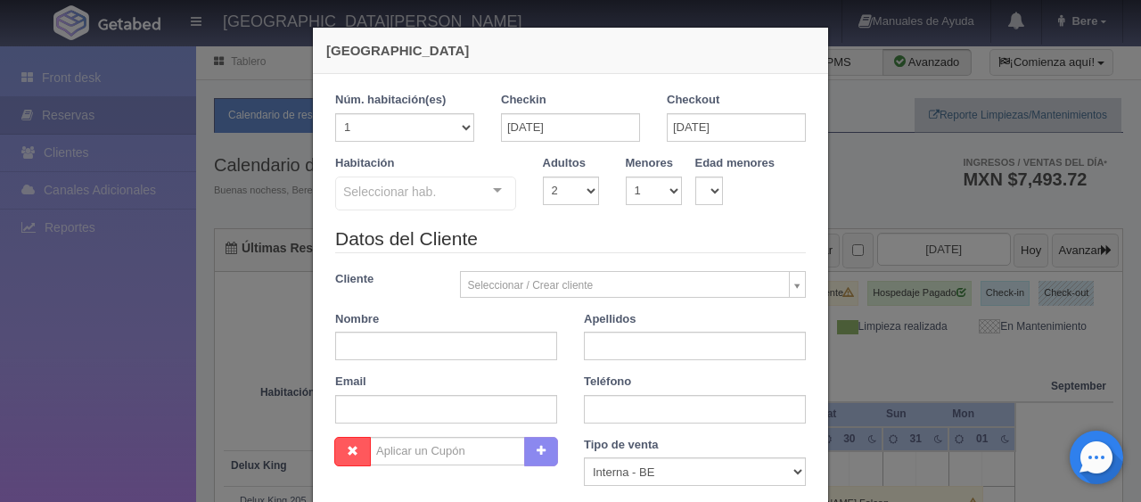
drag, startPoint x: 447, startPoint y: 194, endPoint x: 447, endPoint y: 209, distance: 14.3
click at [447, 199] on div "Seleccionar hab." at bounding box center [425, 194] width 181 height 34
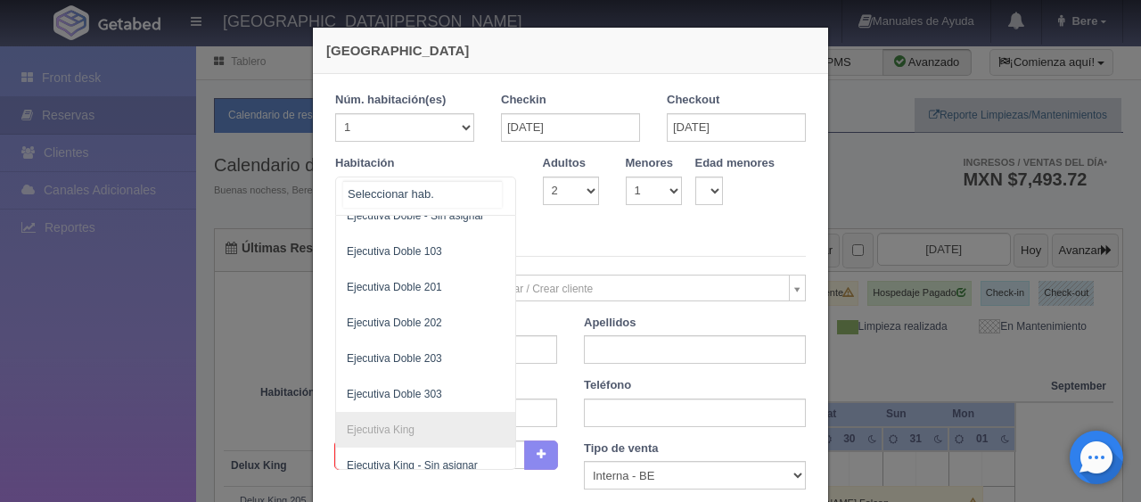
scroll to position [624, 0]
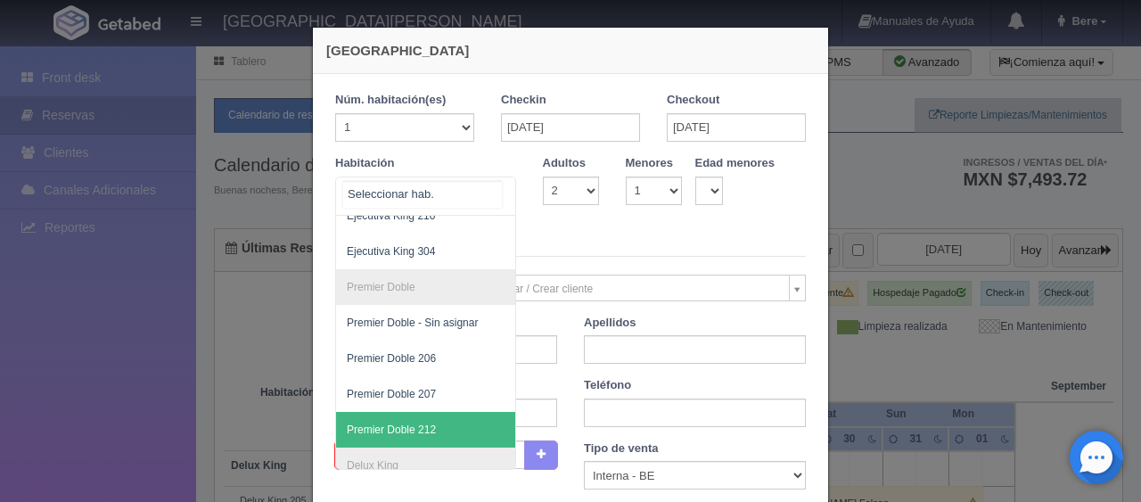
click at [431, 430] on span "Premier Doble 212" at bounding box center [486, 430] width 300 height 36
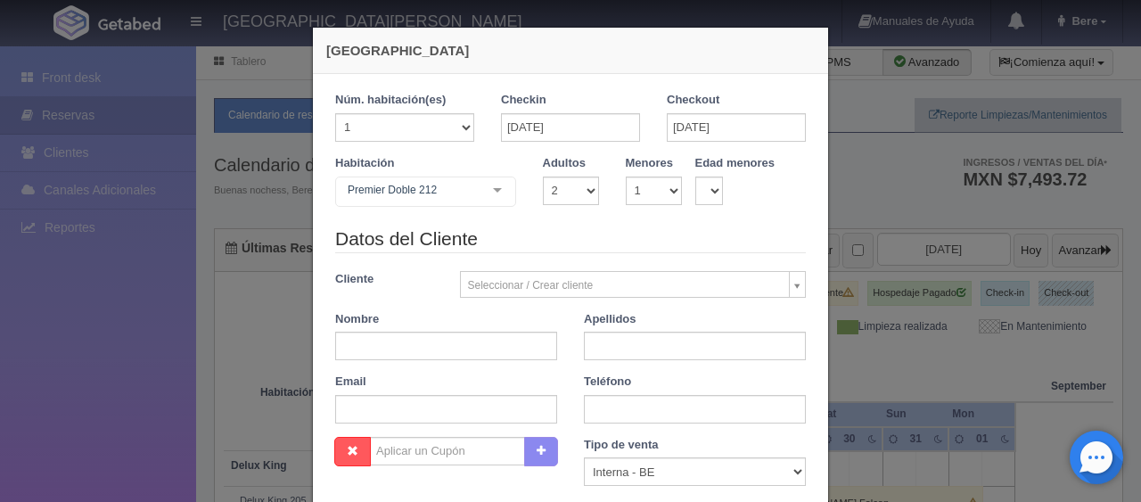
checkbox input "false"
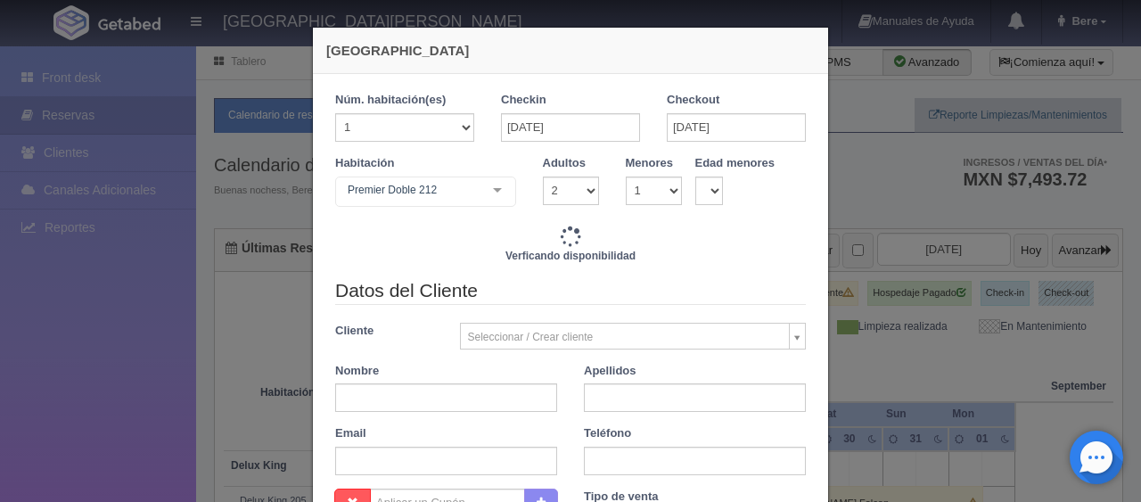
type input "1649.00"
checkbox input "false"
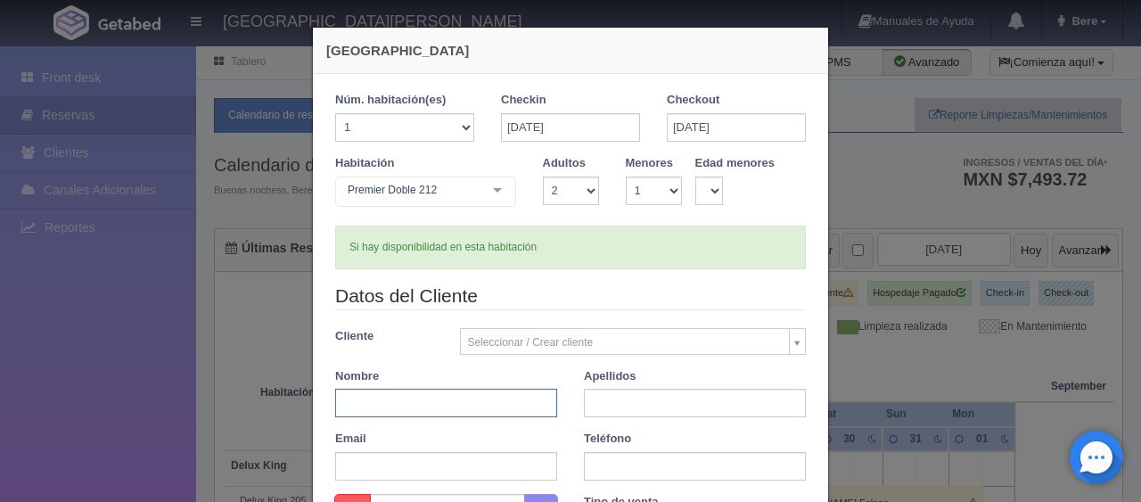
drag, startPoint x: 439, startPoint y: 405, endPoint x: 448, endPoint y: 494, distance: 89.7
click at [447, 494] on form "1 Núm. habitación(es) 1 2 3 4 5 6 7 8 9 10 11 12 13 14 15 16 17 18 19 20 Checki…" at bounding box center [570, 422] width 471 height 661
paste input "Martha Eugenia Lechuga"
drag, startPoint x: 481, startPoint y: 401, endPoint x: 414, endPoint y: 408, distance: 68.1
click at [414, 408] on input "Martha Eugenia Lechuga" at bounding box center [446, 403] width 222 height 29
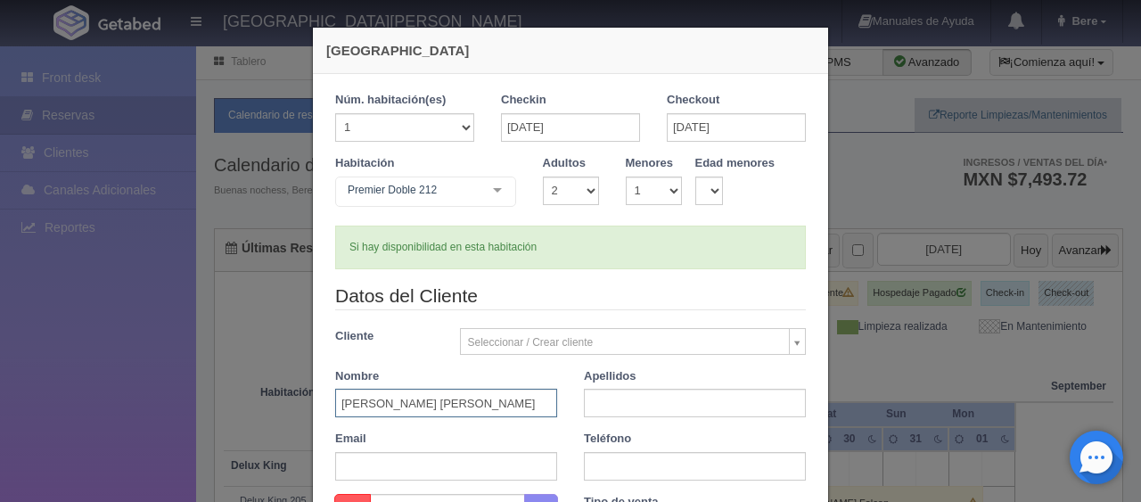
type input "Martha Eugenia"
paste input "Lechuga"
type input "Lechuga"
drag, startPoint x: 627, startPoint y: 464, endPoint x: 637, endPoint y: 454, distance: 14.5
click at [628, 464] on input "text" at bounding box center [695, 466] width 222 height 29
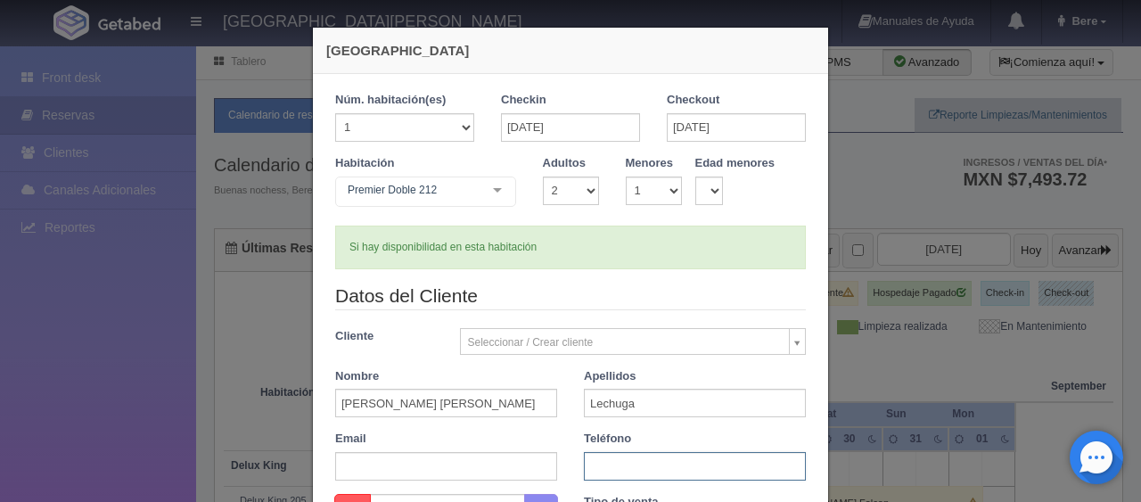
paste input "3334944448"
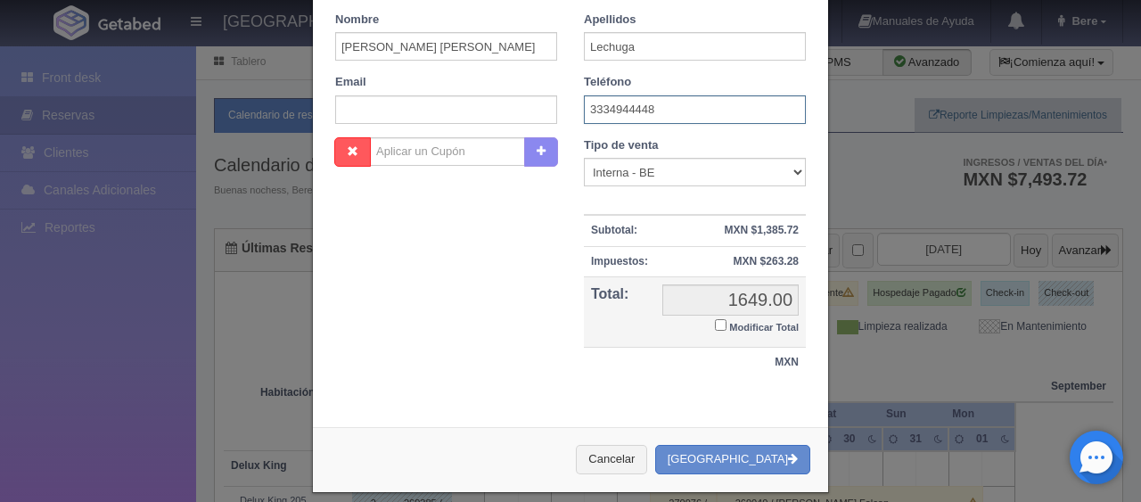
type input "3334944448"
click at [767, 322] on small "Modificar Total" at bounding box center [764, 327] width 70 height 11
click at [727, 320] on input "Modificar Total" at bounding box center [721, 325] width 12 height 12
checkbox input "true"
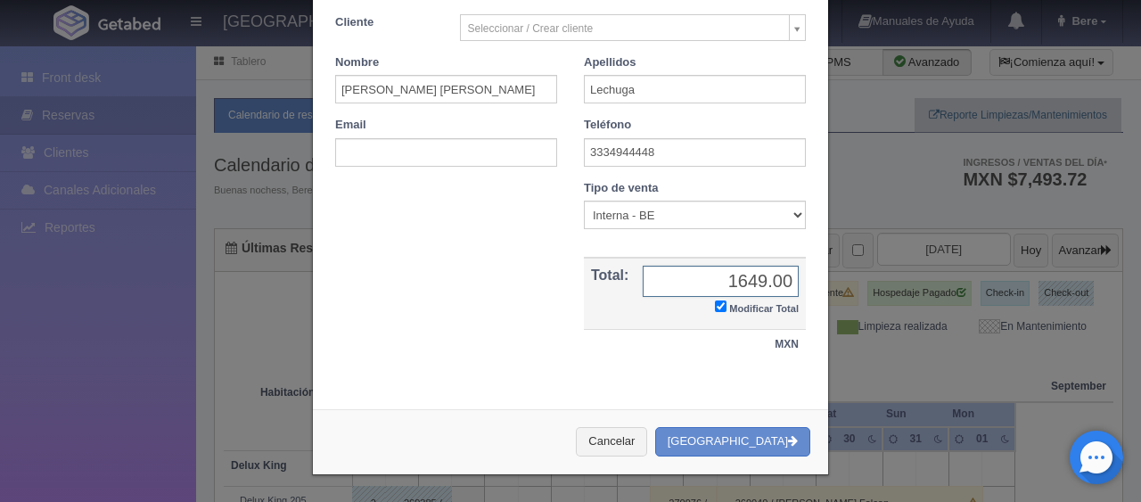
scroll to position [310, 0]
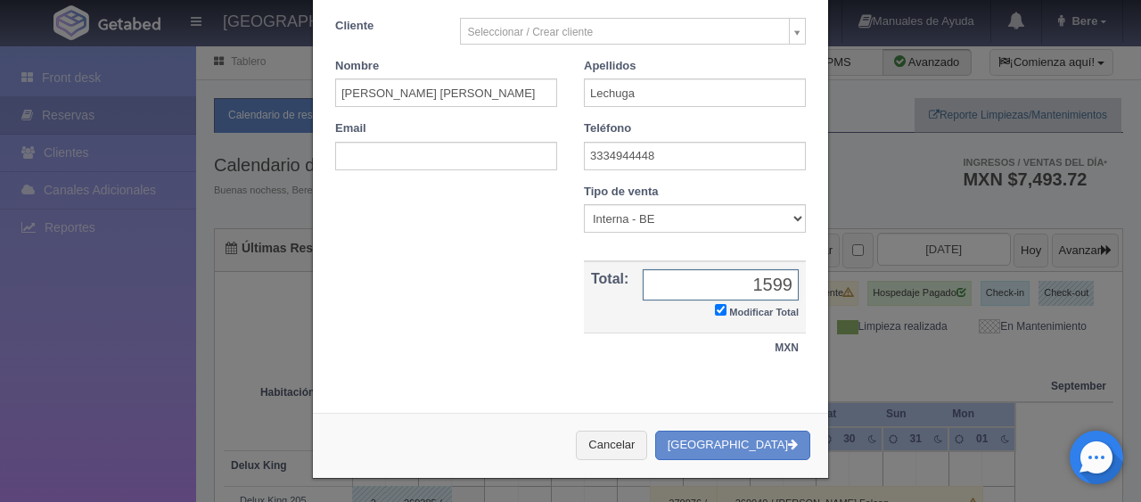
type input "1599"
click at [625, 210] on select "Correo Electronico Interna - BE Llamada OTA Externa Otro WALK IN" at bounding box center [695, 218] width 222 height 29
select select "walkin"
click at [584, 204] on select "Correo Electronico Interna - BE Llamada OTA Externa Otro WALK IN" at bounding box center [695, 218] width 222 height 29
click at [763, 452] on button "[GEOGRAPHIC_DATA]" at bounding box center [732, 445] width 155 height 29
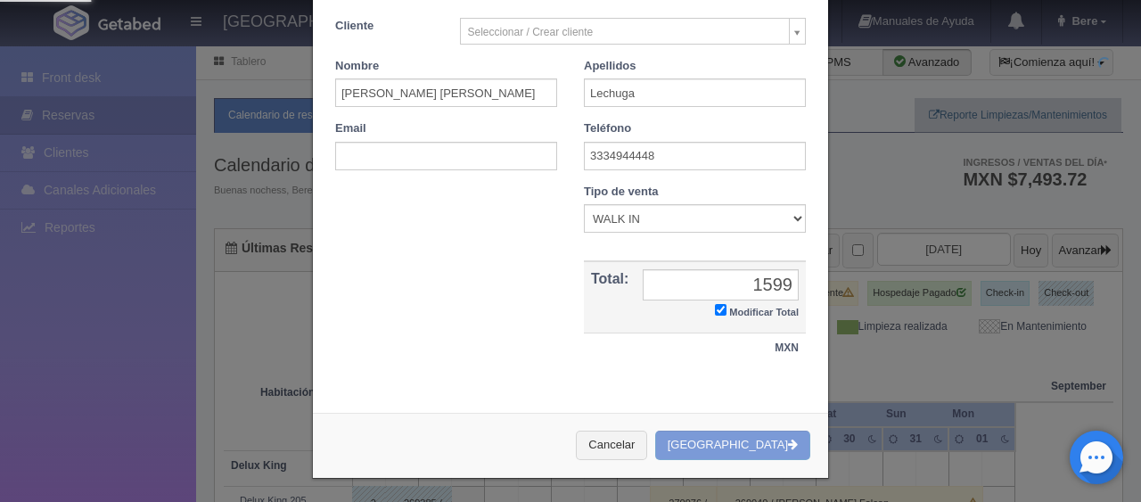
scroll to position [0, 0]
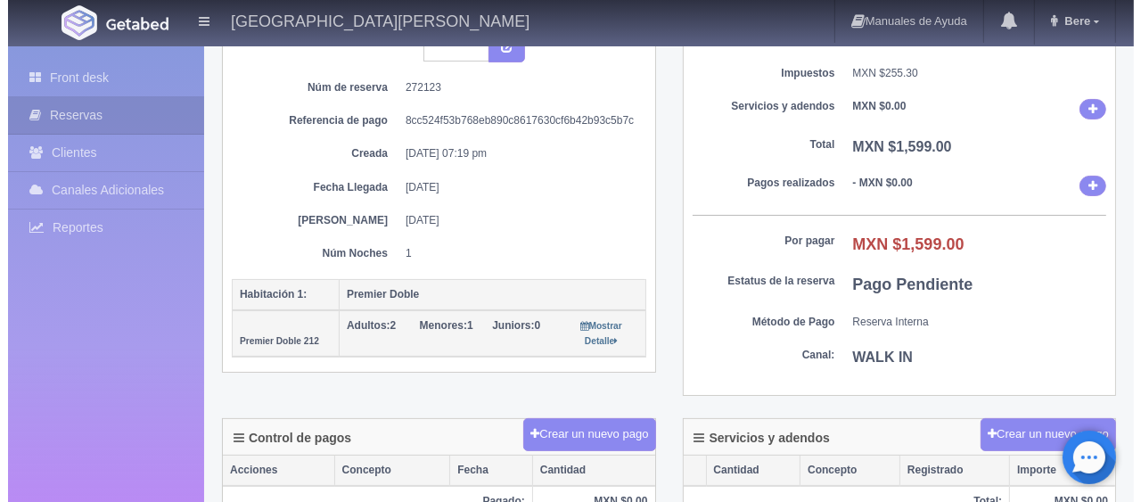
scroll to position [267, 0]
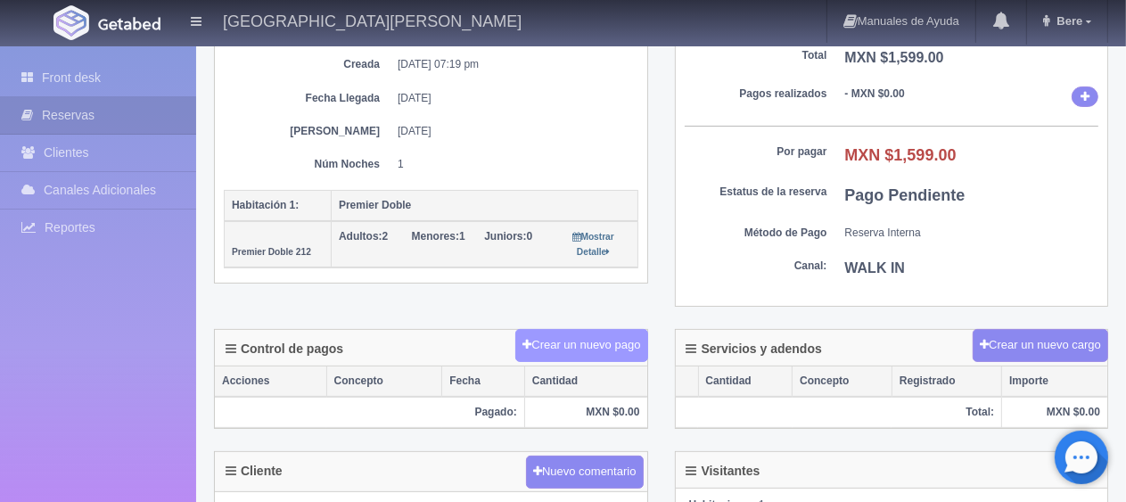
click at [576, 333] on button "Crear un nuevo pago" at bounding box center [581, 345] width 132 height 33
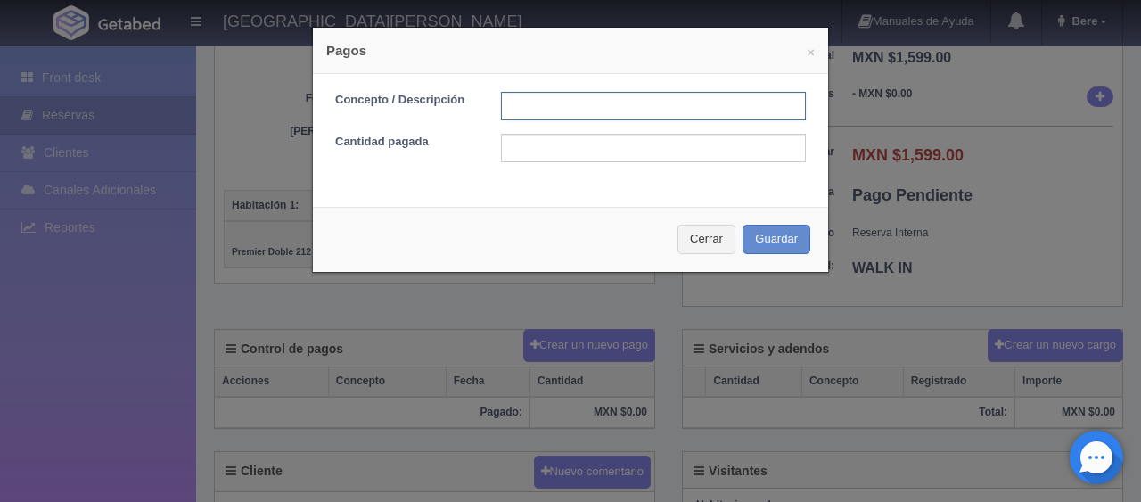
click at [598, 109] on input "text" at bounding box center [653, 106] width 305 height 29
type input "Total Tarjeta"
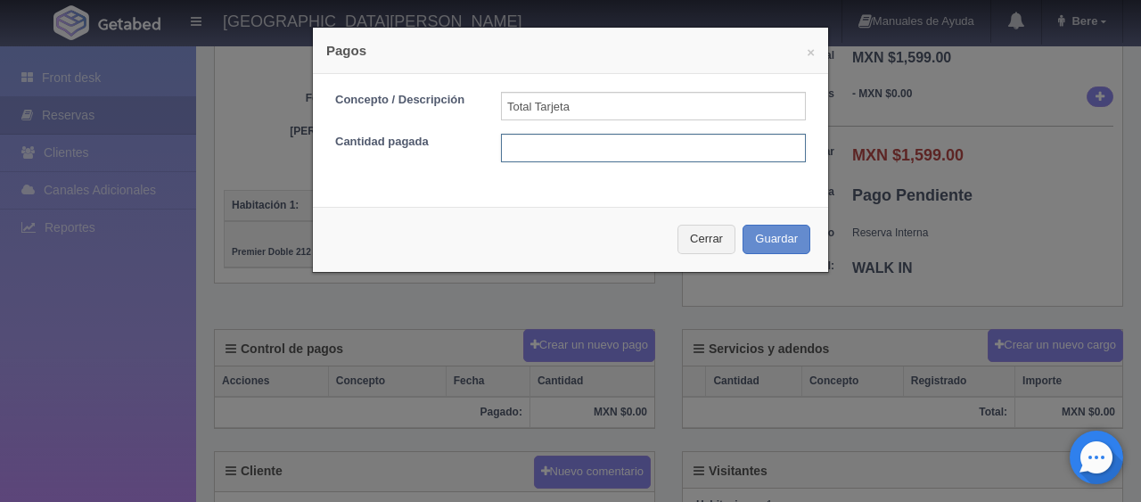
click at [638, 144] on input "text" at bounding box center [653, 148] width 305 height 29
type input "1599"
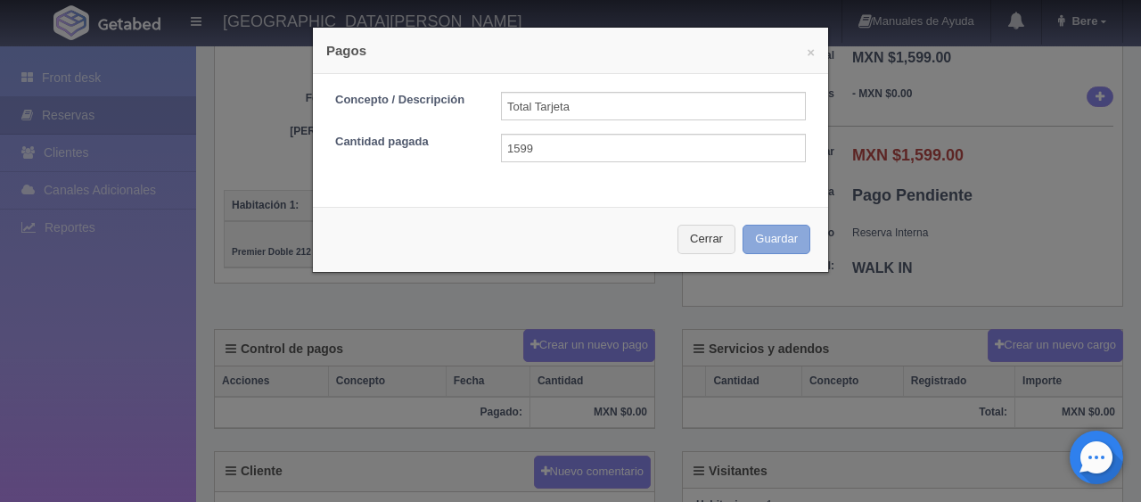
click at [743, 225] on button "Guardar" at bounding box center [777, 239] width 68 height 29
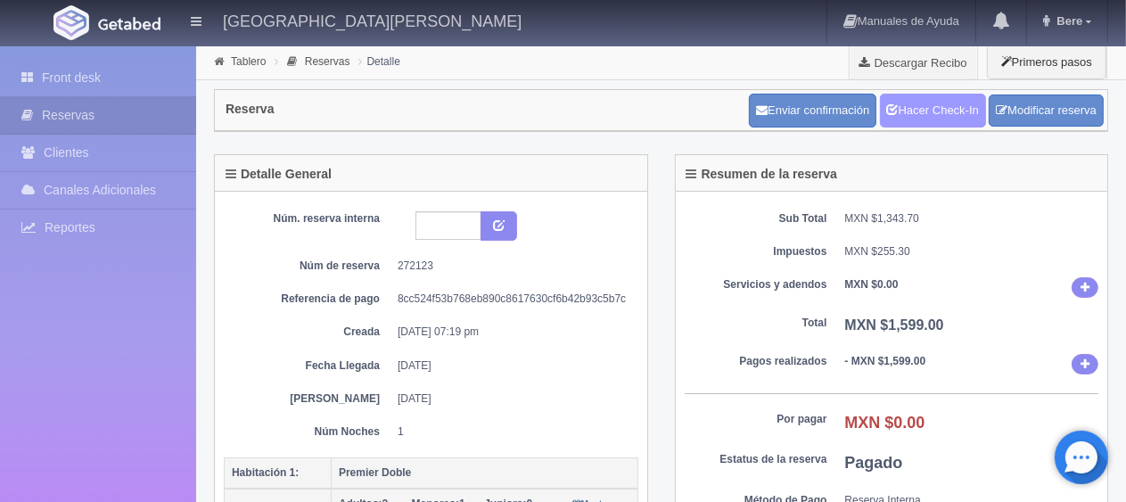
click at [952, 112] on link "Hacer Check-In" at bounding box center [933, 111] width 106 height 34
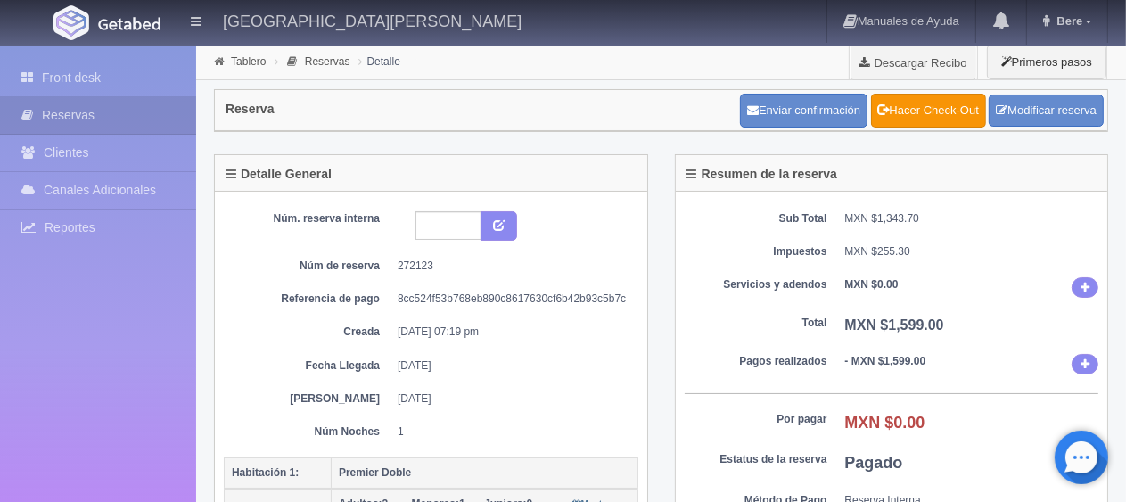
click at [889, 322] on b "MXN $1,599.00" at bounding box center [894, 324] width 99 height 15
click at [118, 45] on header "Hotel Puerta San Pedro Manuales de Ayuda Actualizaciones recientes Bere Mi Perf…" at bounding box center [563, 23] width 1126 height 46
click at [103, 75] on link "Front desk" at bounding box center [98, 78] width 196 height 37
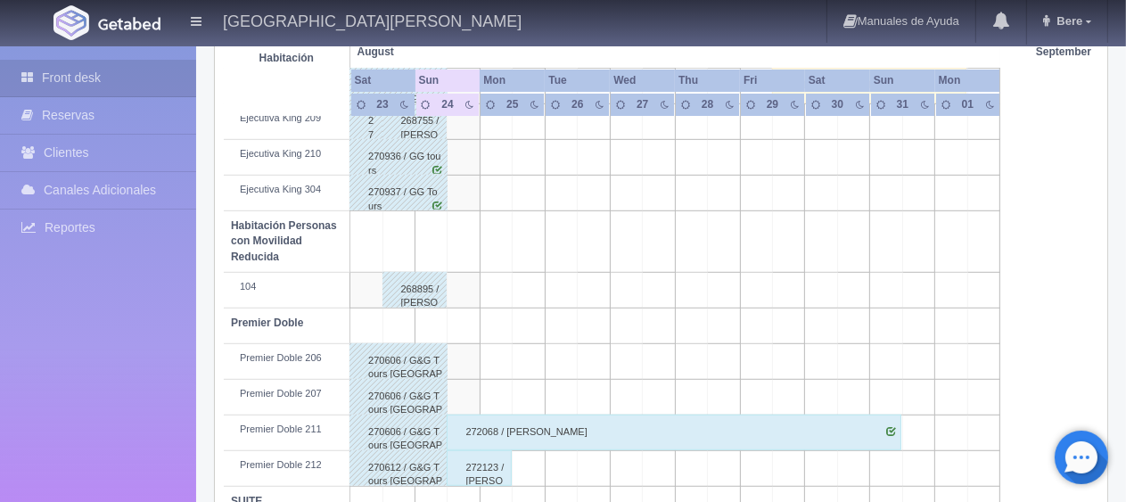
scroll to position [950, 0]
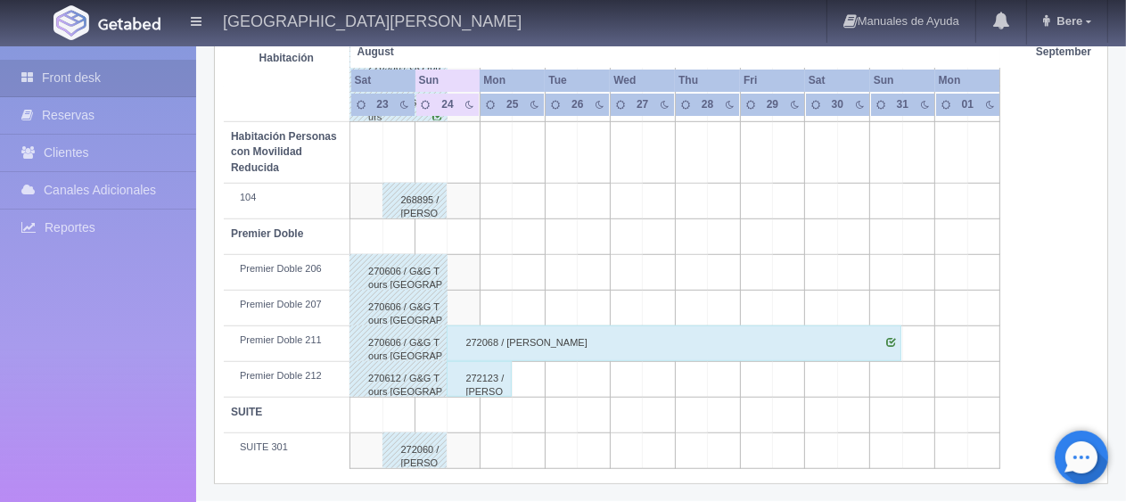
click at [487, 382] on div "272123 / [PERSON_NAME]" at bounding box center [479, 379] width 65 height 36
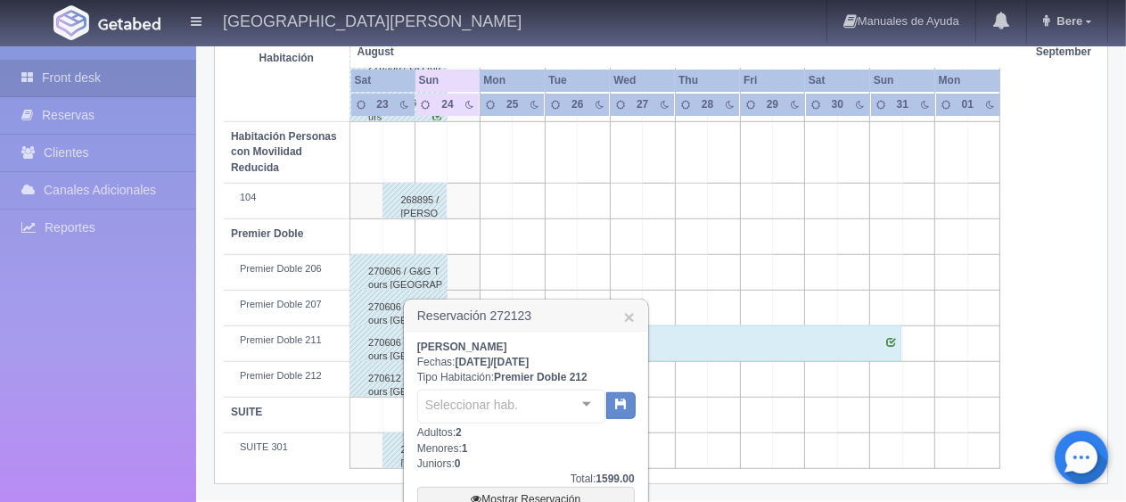
scroll to position [1139, 0]
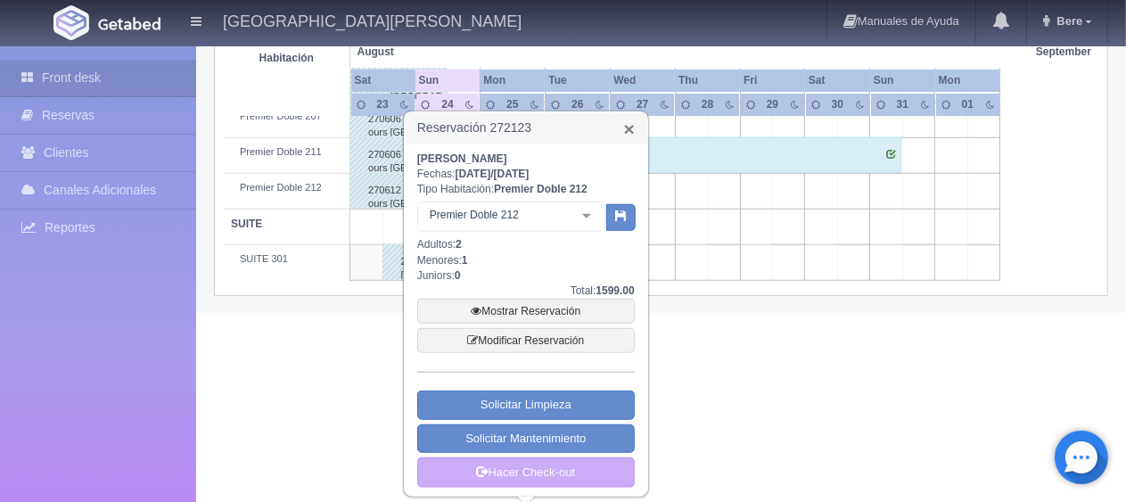
click at [629, 127] on link "×" at bounding box center [629, 128] width 11 height 19
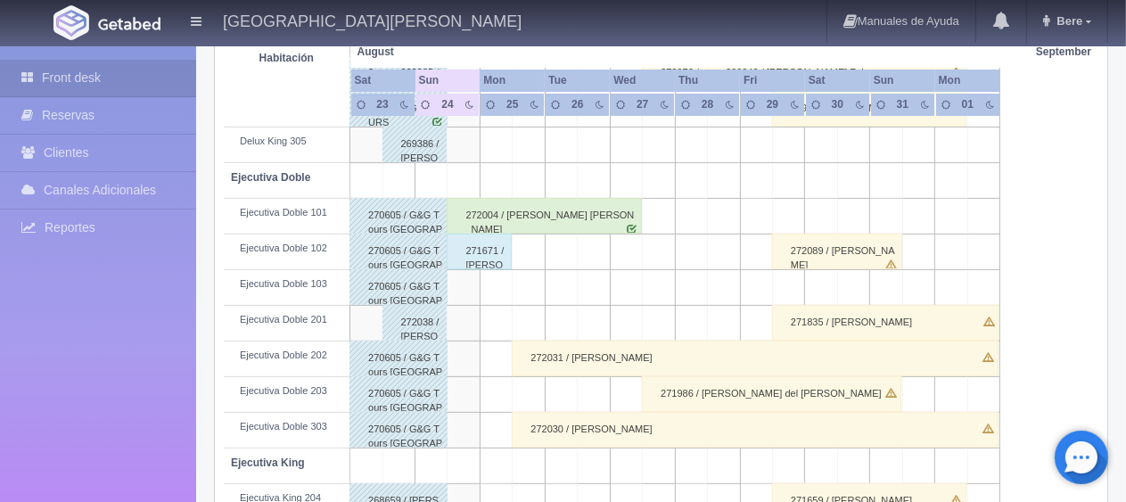
scroll to position [0, 0]
